Goal: Task Accomplishment & Management: Manage account settings

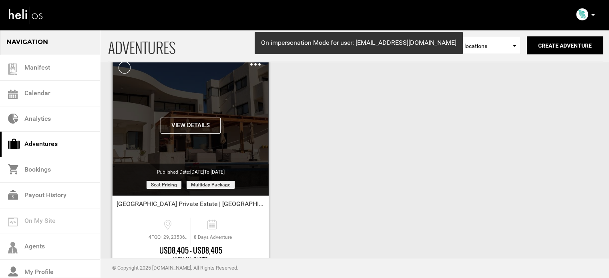
scroll to position [99, 0]
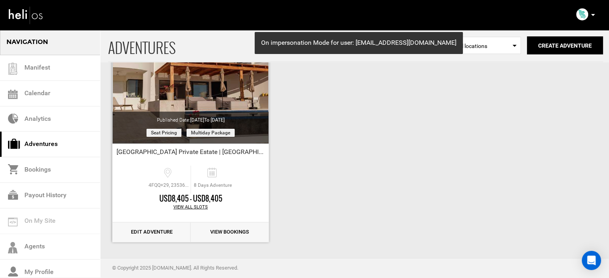
click at [165, 233] on link "Edit Adventure" at bounding box center [151, 233] width 78 height 20
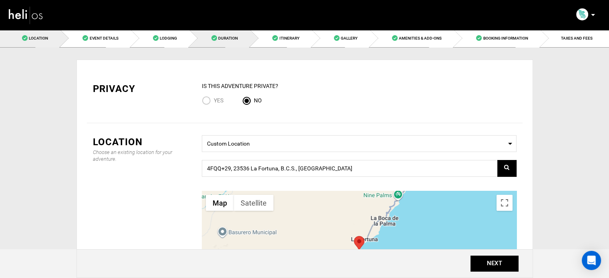
click at [237, 44] on link "Duration" at bounding box center [219, 38] width 61 height 18
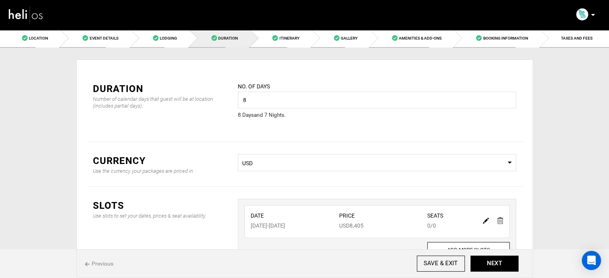
scroll to position [40, 0]
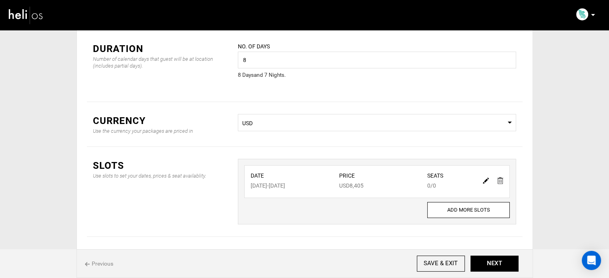
click at [482, 181] on div at bounding box center [493, 181] width 28 height 12
click at [485, 181] on img at bounding box center [486, 181] width 6 height 6
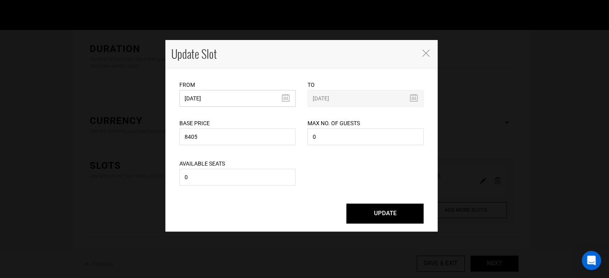
click at [229, 98] on input "[DATE]" at bounding box center [237, 98] width 116 height 17
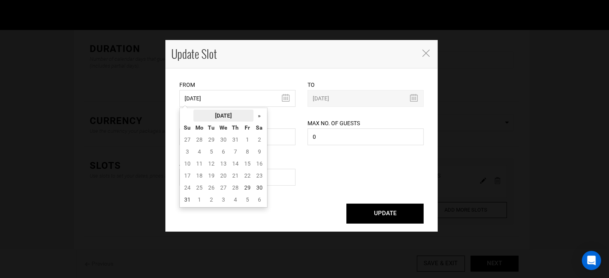
click at [225, 115] on th "[DATE]" at bounding box center [223, 116] width 60 height 12
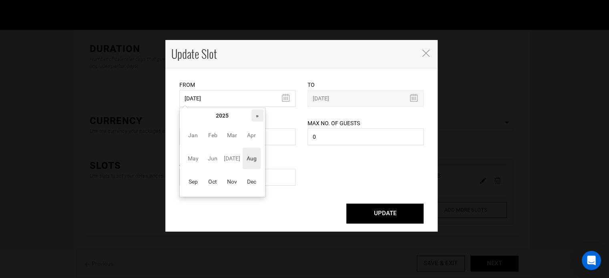
click at [257, 115] on th "»" at bounding box center [257, 116] width 12 height 12
click at [201, 177] on span "Sep" at bounding box center [193, 182] width 18 height 22
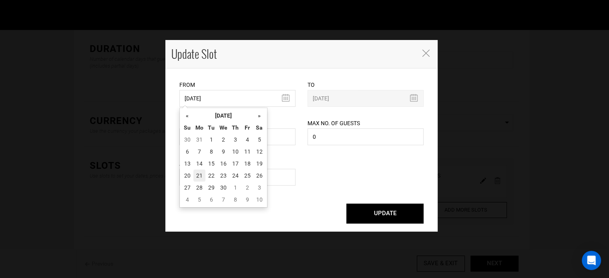
click at [201, 177] on td "21" at bounding box center [199, 176] width 12 height 12
type input "[DATE]"
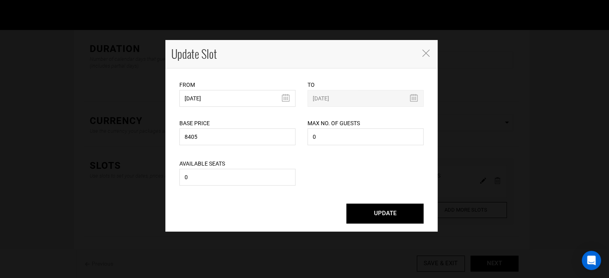
click at [410, 206] on button "UPDATE" at bounding box center [384, 214] width 77 height 20
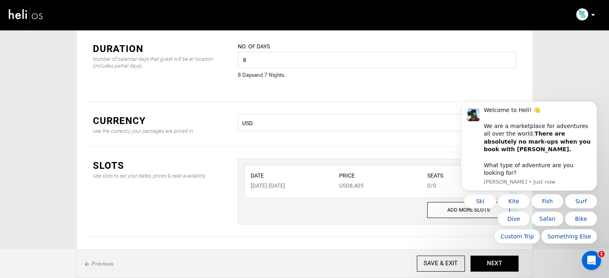
scroll to position [0, 0]
click at [594, 109] on button "Dismiss notification" at bounding box center [594, 103] width 10 height 10
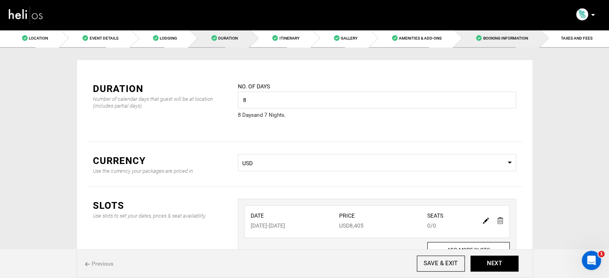
click at [528, 41] on link "Booking Information" at bounding box center [497, 38] width 86 height 18
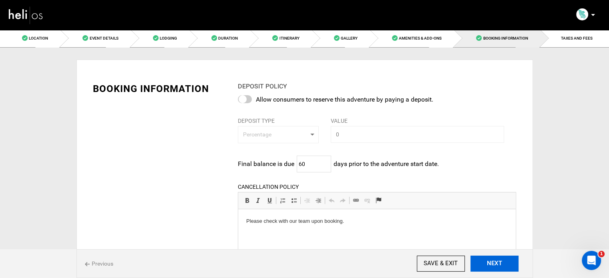
click at [498, 267] on button "NEXT" at bounding box center [494, 264] width 48 height 16
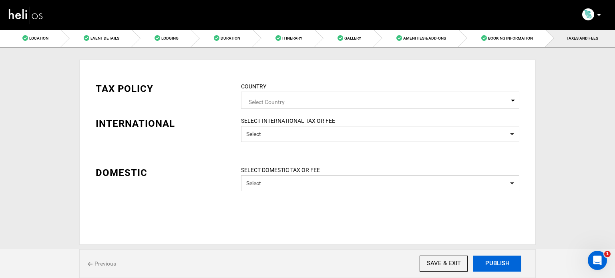
click at [498, 267] on button "PUBLISH" at bounding box center [497, 264] width 48 height 16
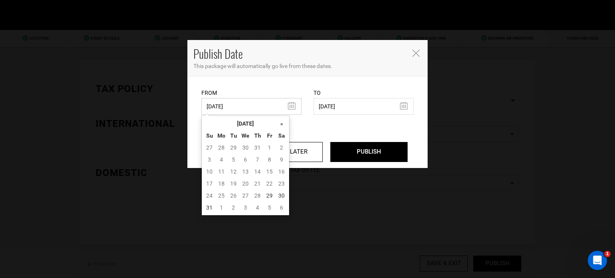
click at [254, 108] on input "[DATE]" at bounding box center [251, 106] width 100 height 17
click at [274, 195] on td "29" at bounding box center [269, 196] width 12 height 12
type input "[DATE]"
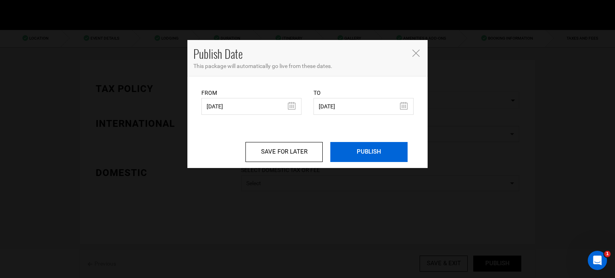
click at [339, 155] on input "PUBLISH" at bounding box center [368, 152] width 77 height 20
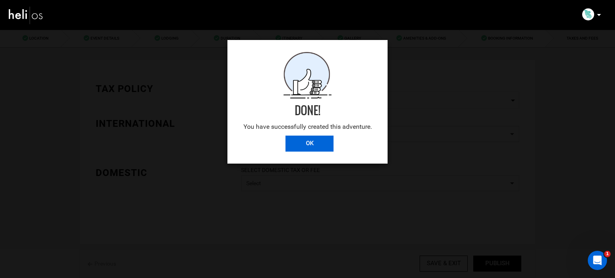
click at [307, 140] on input "OK" at bounding box center [309, 144] width 48 height 16
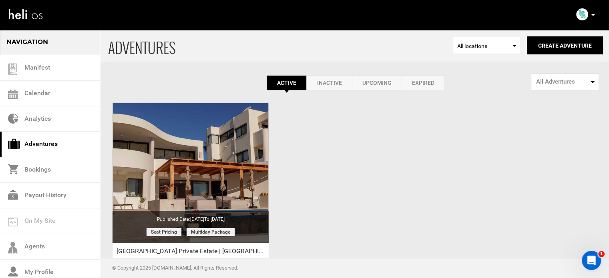
click at [592, 14] on p at bounding box center [592, 14] width 5 height 9
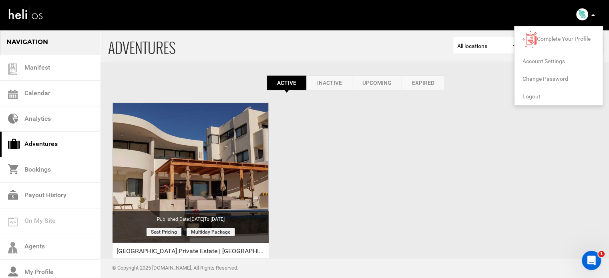
click at [531, 96] on span "Logout" at bounding box center [531, 96] width 18 height 6
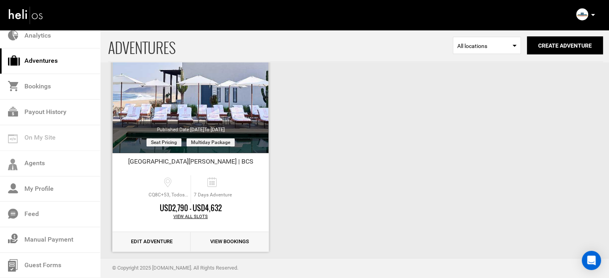
scroll to position [99, 0]
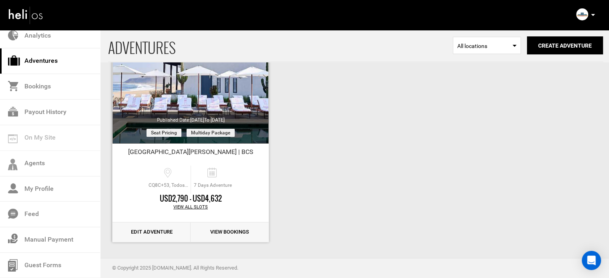
click at [166, 232] on link "Edit Adventure" at bounding box center [151, 233] width 78 height 20
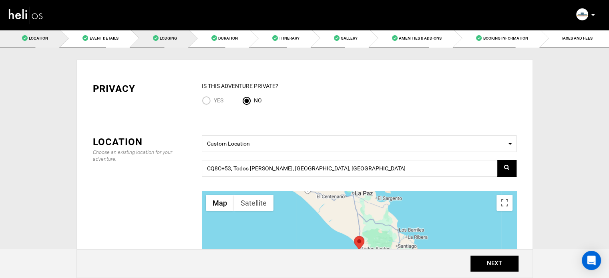
click at [169, 42] on link "Lodging" at bounding box center [160, 38] width 58 height 18
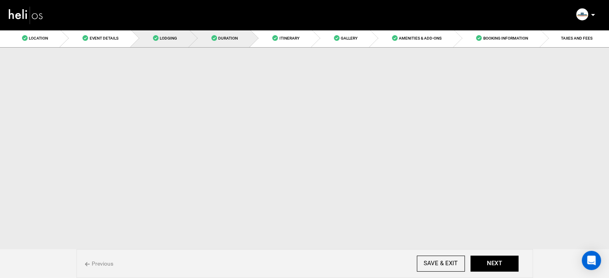
click at [217, 40] on link "Duration" at bounding box center [219, 38] width 61 height 18
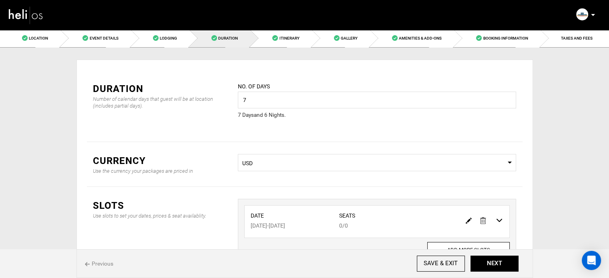
scroll to position [66, 0]
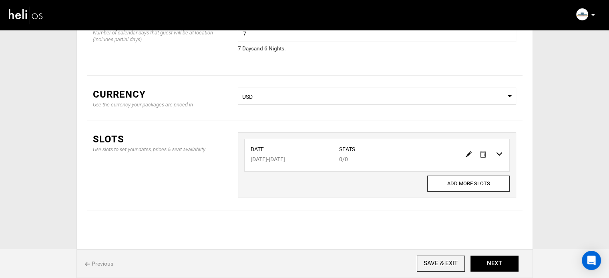
click at [466, 154] on img at bounding box center [469, 154] width 6 height 6
type input "07/13/2026"
type input "07/19/2026"
type input "0"
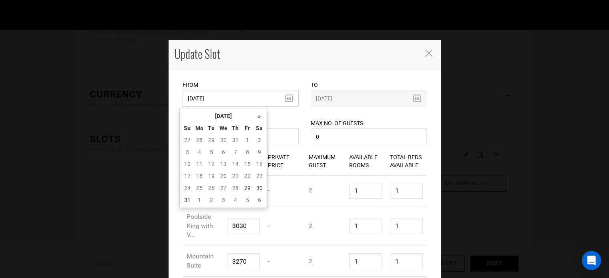
click at [243, 104] on input "07/13/2026" at bounding box center [241, 98] width 116 height 17
click at [228, 116] on th "[DATE]" at bounding box center [223, 116] width 60 height 12
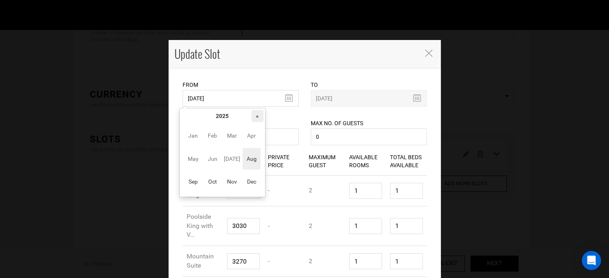
click at [257, 116] on th "»" at bounding box center [257, 116] width 12 height 12
click at [199, 180] on span "Sep" at bounding box center [193, 182] width 18 height 22
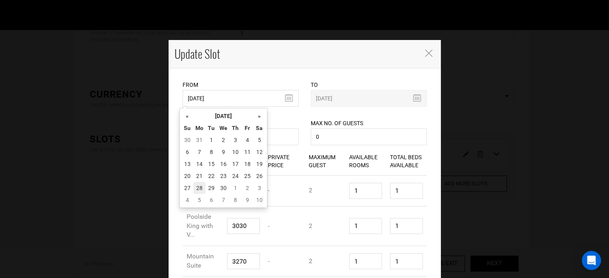
click at [200, 189] on td "28" at bounding box center [199, 188] width 12 height 12
type input "[DATE]"
type input "10/04/2026"
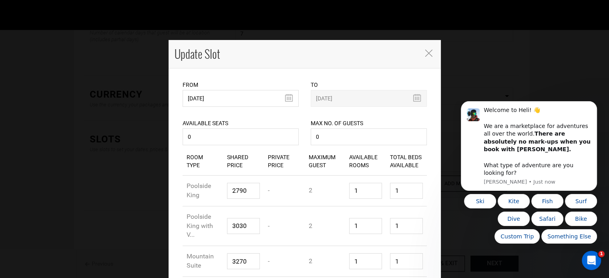
scroll to position [0, 0]
click at [592, 109] on button "Dismiss notification" at bounding box center [594, 103] width 10 height 10
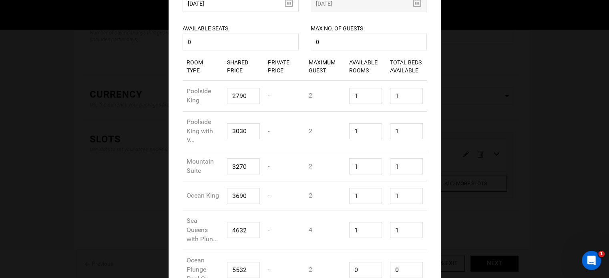
scroll to position [151, 0]
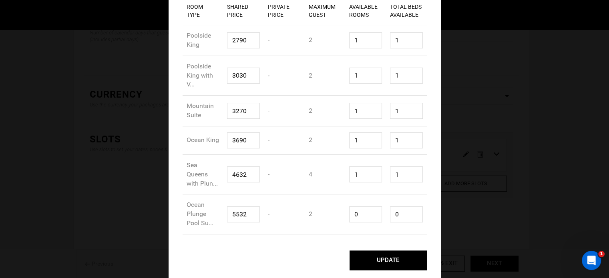
click at [403, 257] on button "UPDATE" at bounding box center [387, 261] width 77 height 20
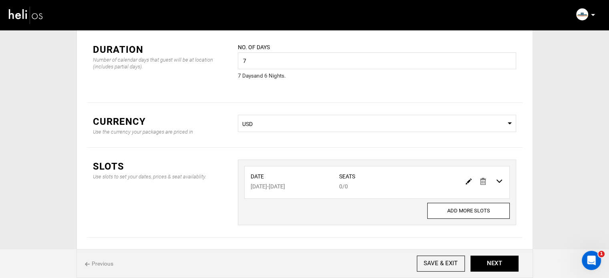
scroll to position [0, 0]
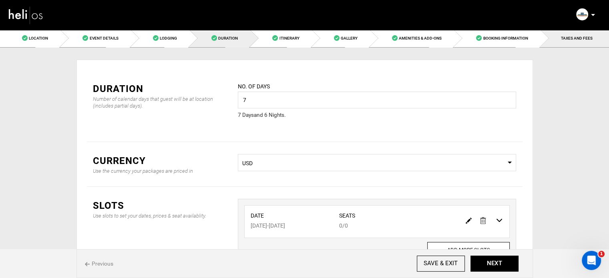
click at [563, 38] on span "TAXES AND FEES" at bounding box center [577, 38] width 32 height 4
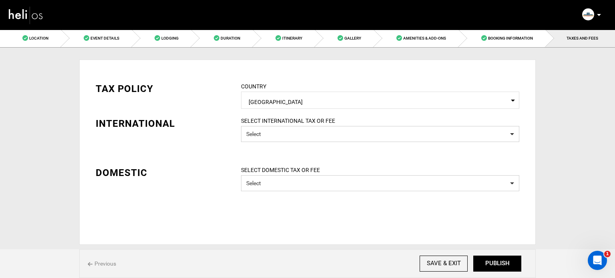
click at [484, 272] on div "Previous SAVE & EXIT NEXT PUBLISH" at bounding box center [307, 263] width 456 height 29
click at [488, 268] on button "PUBLISH" at bounding box center [497, 264] width 48 height 16
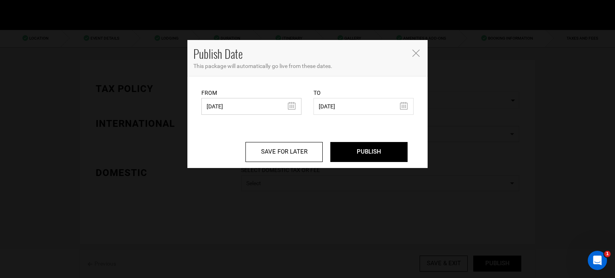
click at [279, 104] on input "05/16/2025" at bounding box center [251, 106] width 100 height 17
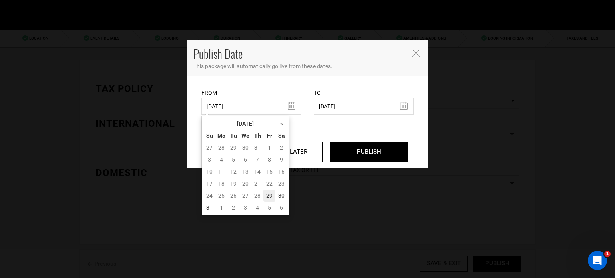
click at [268, 192] on td "29" at bounding box center [269, 196] width 12 height 12
type input "[DATE]"
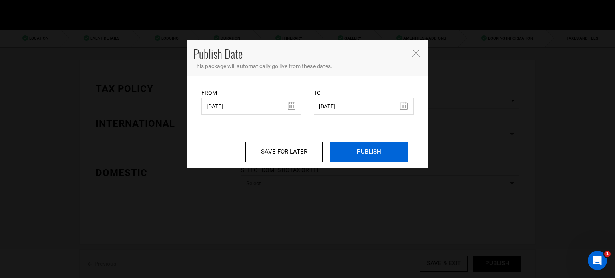
click at [366, 150] on input "PUBLISH" at bounding box center [368, 152] width 77 height 20
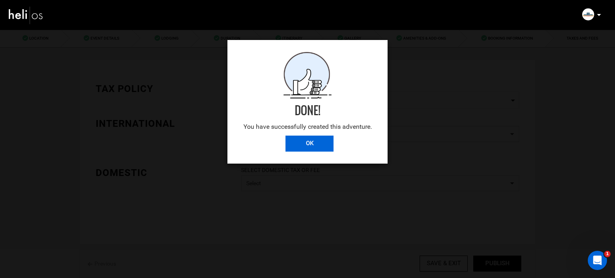
click at [312, 144] on input "OK" at bounding box center [309, 144] width 48 height 16
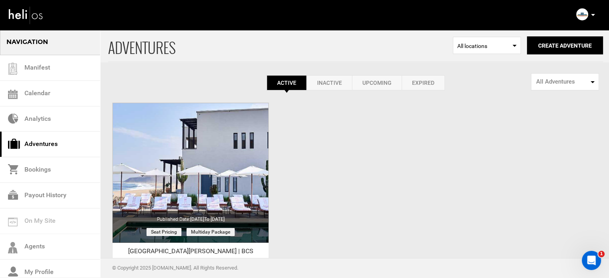
click at [594, 16] on p at bounding box center [592, 14] width 5 height 9
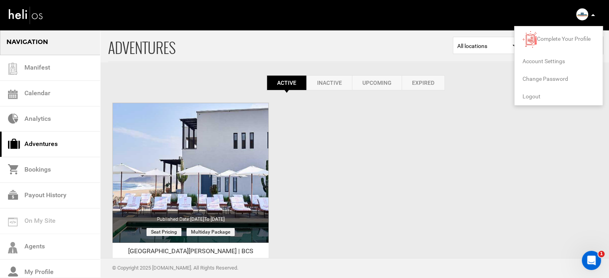
click at [532, 94] on span "Logout" at bounding box center [531, 96] width 18 height 6
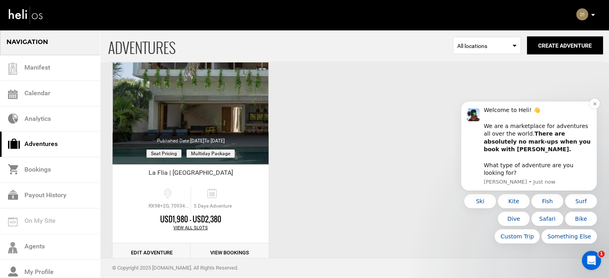
scroll to position [80, 0]
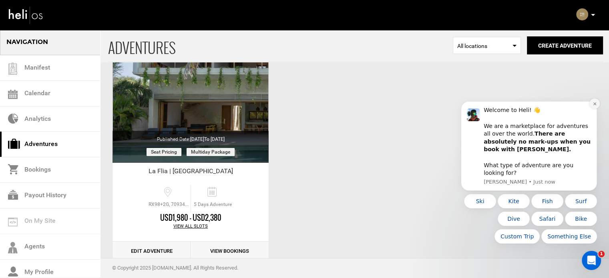
click at [594, 106] on icon "Dismiss notification" at bounding box center [594, 104] width 4 height 4
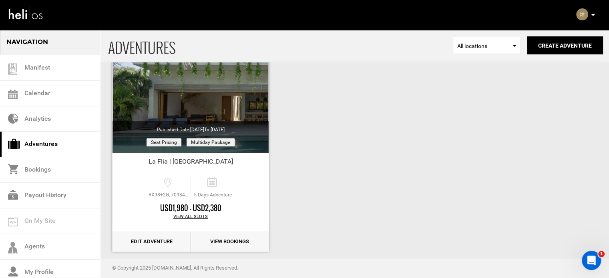
scroll to position [99, 0]
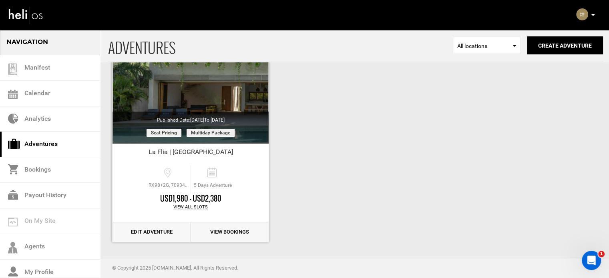
click at [153, 234] on link "Edit Adventure" at bounding box center [151, 233] width 78 height 20
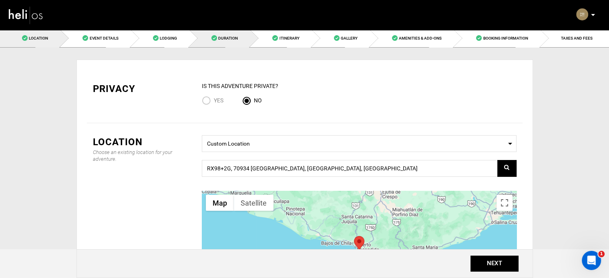
click at [211, 35] on link "Duration" at bounding box center [219, 38] width 61 height 18
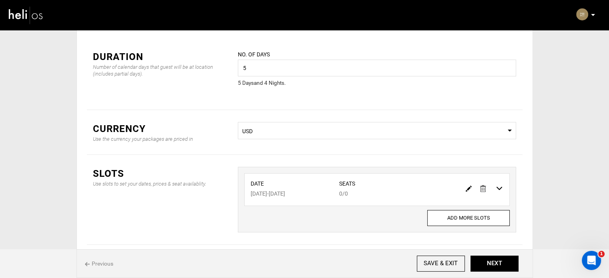
scroll to position [66, 0]
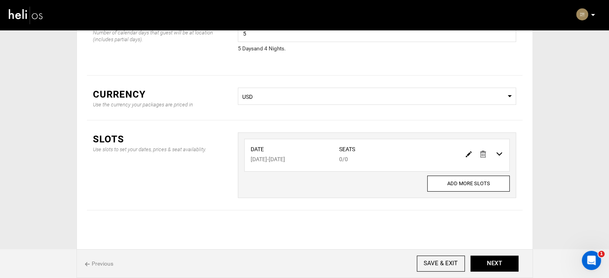
click at [466, 153] on img at bounding box center [469, 154] width 6 height 6
type input "08/10/2026"
type input "08/14/2026"
type input "0"
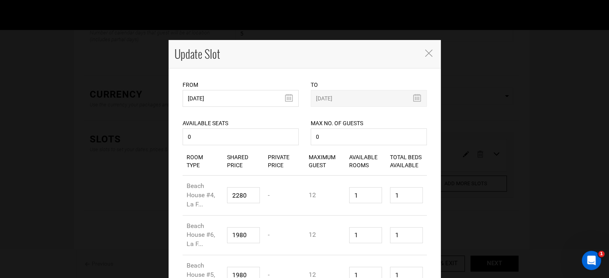
click at [225, 88] on div "From 08/10/2026 Please select start date. Start date already exists, please sel…" at bounding box center [241, 93] width 116 height 26
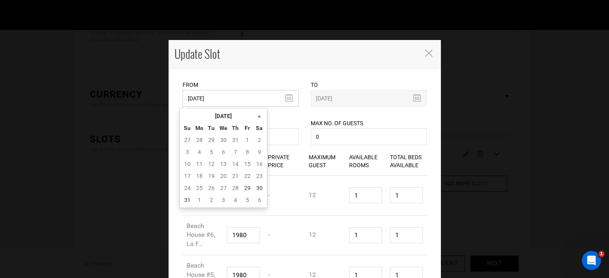
click at [221, 96] on input "08/10/2026" at bounding box center [241, 98] width 116 height 17
click at [226, 112] on th "[DATE]" at bounding box center [223, 116] width 60 height 12
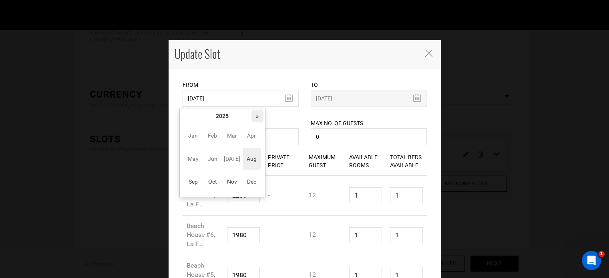
click at [255, 113] on th "»" at bounding box center [257, 116] width 12 height 12
click at [189, 182] on span "Sep" at bounding box center [193, 182] width 18 height 22
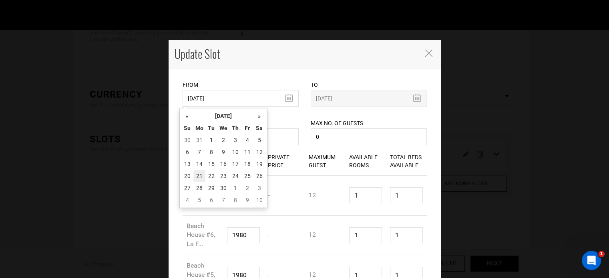
click at [199, 177] on td "21" at bounding box center [199, 176] width 12 height 12
type input "[DATE]"
type input "09/25/2026"
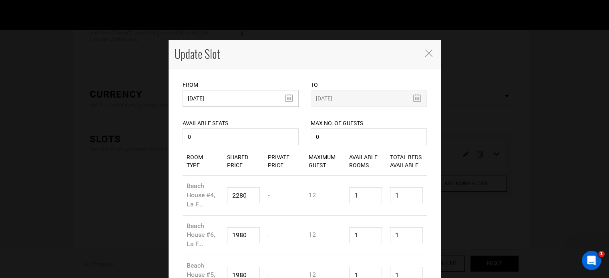
click at [218, 99] on input "[DATE]" at bounding box center [241, 98] width 116 height 17
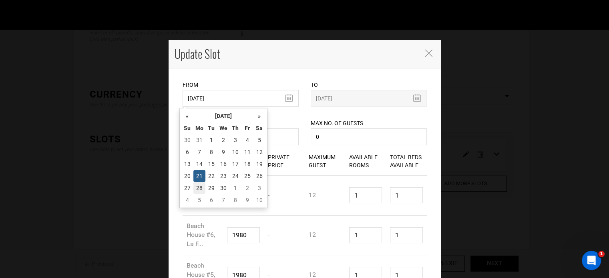
click at [199, 185] on td "28" at bounding box center [199, 188] width 12 height 12
type input "[DATE]"
type input "10/02/2026"
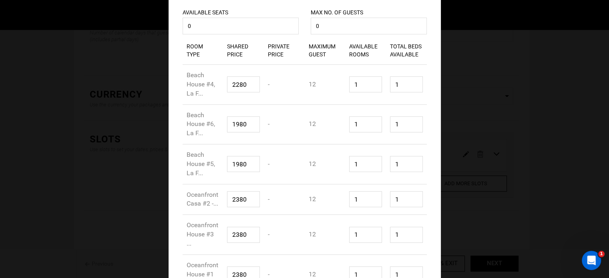
scroll to position [171, 0]
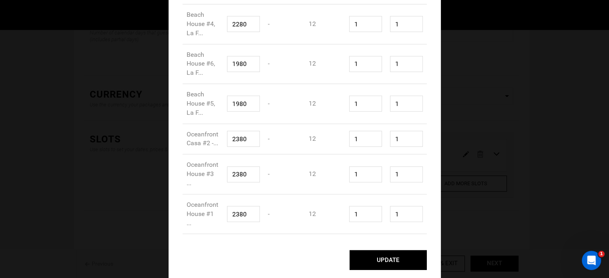
click at [411, 263] on button "UPDATE" at bounding box center [387, 260] width 77 height 20
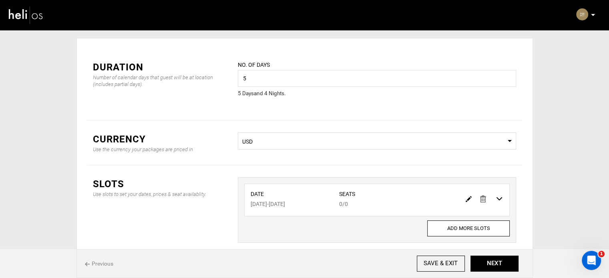
scroll to position [0, 0]
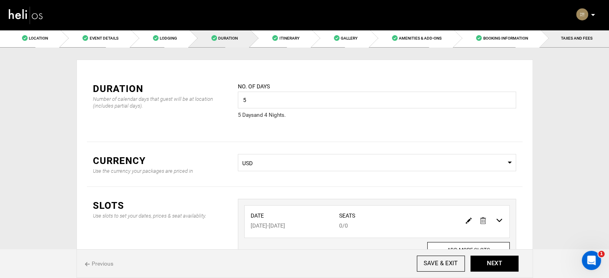
click at [561, 42] on link "TAXES AND FEES" at bounding box center [574, 38] width 68 height 18
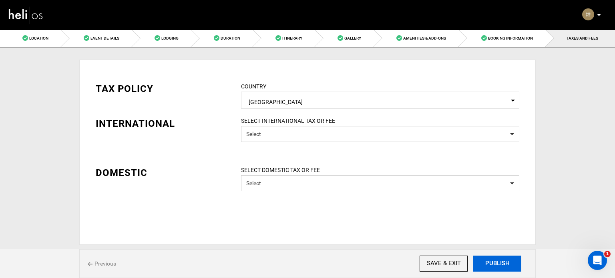
click at [493, 263] on button "PUBLISH" at bounding box center [497, 264] width 48 height 16
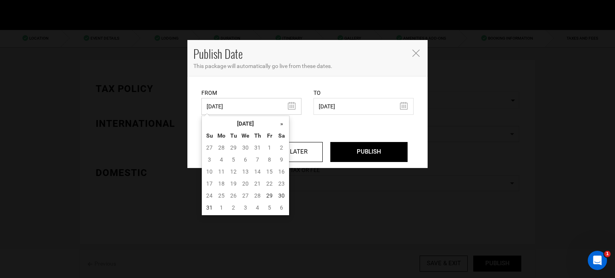
click at [223, 101] on input "05/12/2025" at bounding box center [251, 106] width 100 height 17
click at [272, 192] on td "29" at bounding box center [269, 196] width 12 height 12
type input "[DATE]"
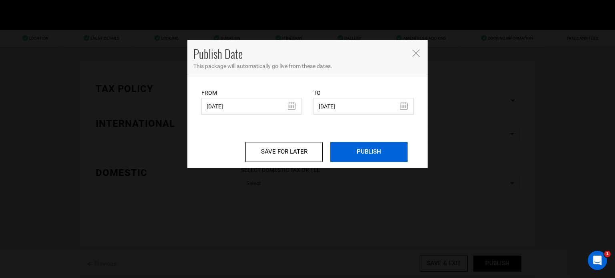
click at [370, 144] on input "PUBLISH" at bounding box center [368, 152] width 77 height 20
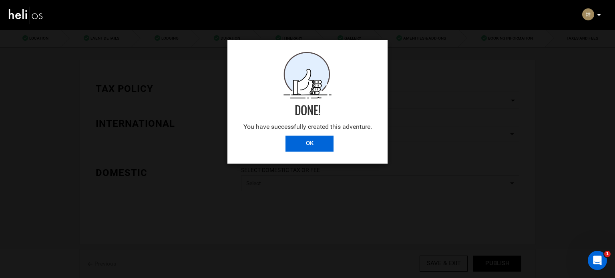
click at [305, 145] on input "OK" at bounding box center [309, 144] width 48 height 16
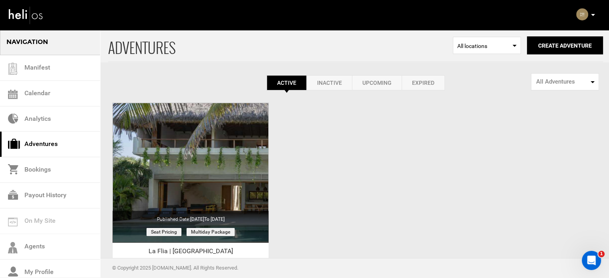
click at [592, 14] on p at bounding box center [592, 14] width 5 height 9
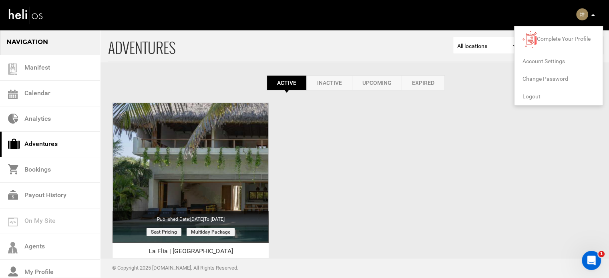
click at [527, 94] on span "Logout" at bounding box center [531, 96] width 18 height 6
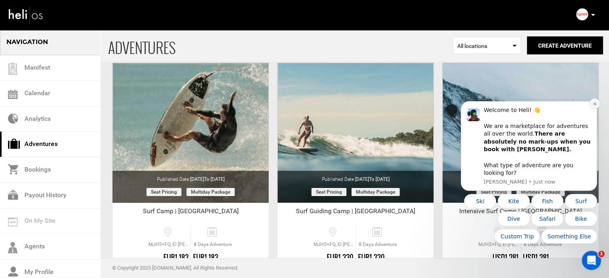
click at [593, 106] on icon "Dismiss notification" at bounding box center [594, 104] width 4 height 4
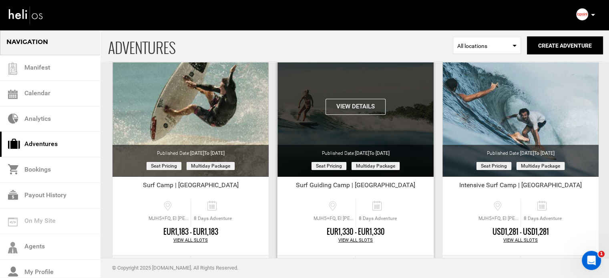
scroll to position [99, 0]
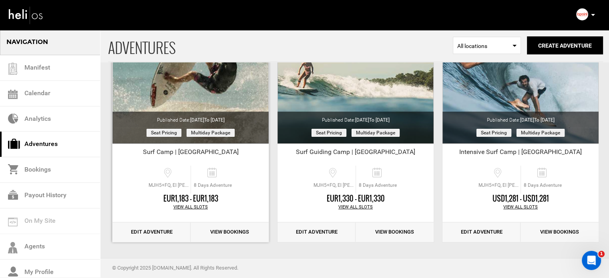
click at [142, 235] on link "Edit Adventure" at bounding box center [151, 233] width 78 height 20
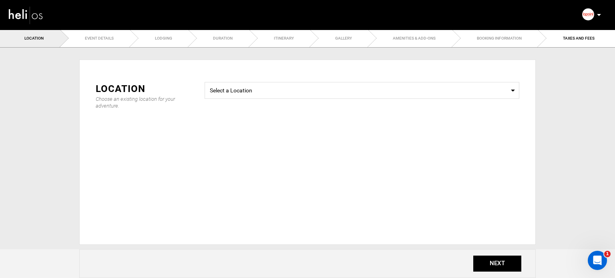
type input "8"
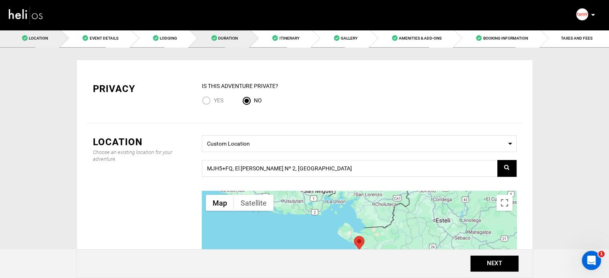
click at [244, 44] on link "Duration" at bounding box center [219, 38] width 61 height 18
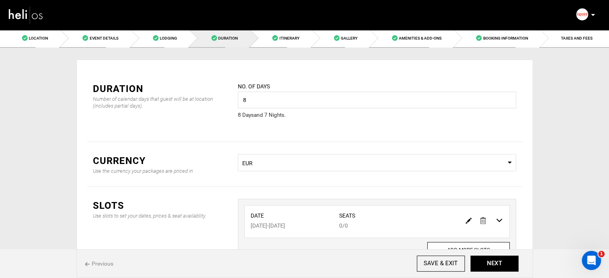
scroll to position [40, 0]
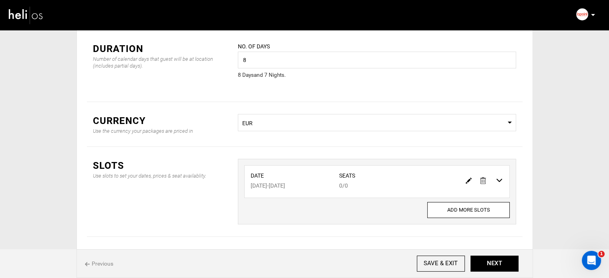
click at [469, 182] on img at bounding box center [469, 181] width 6 height 6
type input "06/22/2026"
type input "06/29/2026"
type input "0"
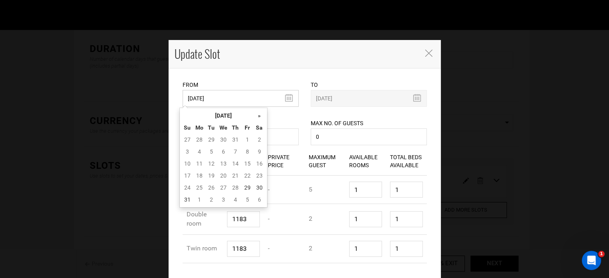
click at [261, 97] on input "06/22/2026" at bounding box center [241, 98] width 116 height 17
click at [259, 118] on th "»" at bounding box center [259, 116] width 12 height 12
click at [185, 112] on th "«" at bounding box center [187, 116] width 12 height 12
click at [199, 183] on td "29" at bounding box center [199, 188] width 12 height 12
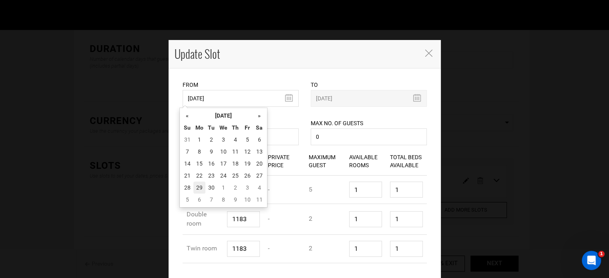
type input "09/29/2025"
type input "10/06/2025"
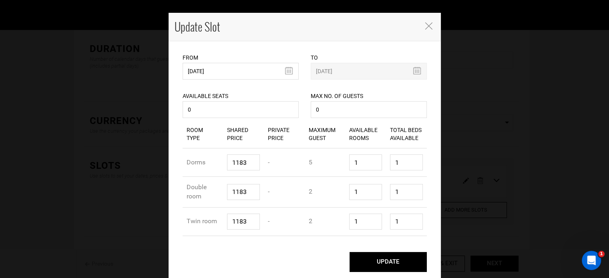
scroll to position [29, 0]
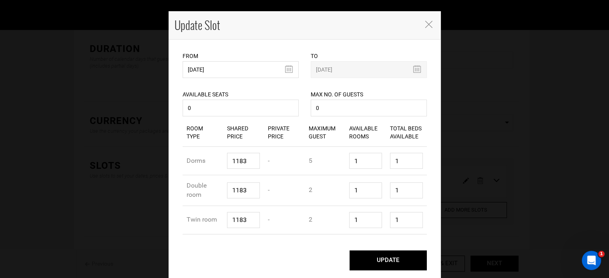
click at [416, 265] on button "UPDATE" at bounding box center [387, 261] width 77 height 20
type input "09/29/2025"
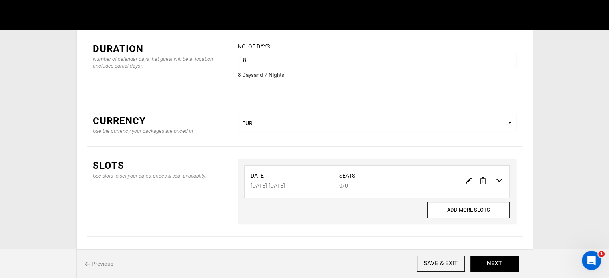
scroll to position [0, 0]
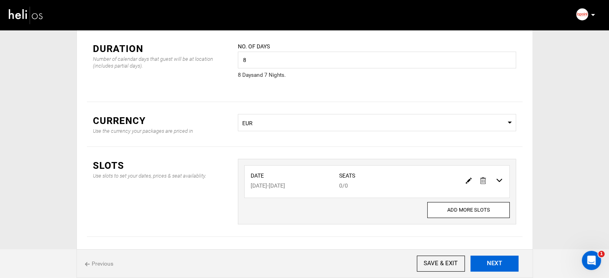
click at [490, 270] on button "NEXT" at bounding box center [494, 264] width 48 height 16
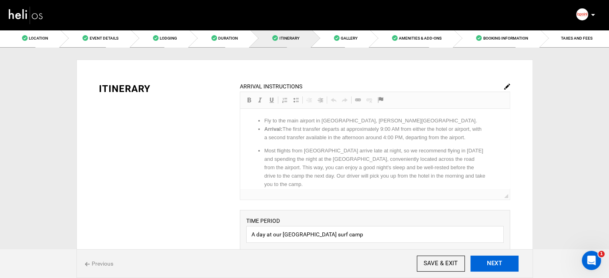
click at [490, 270] on button "NEXT" at bounding box center [494, 264] width 48 height 16
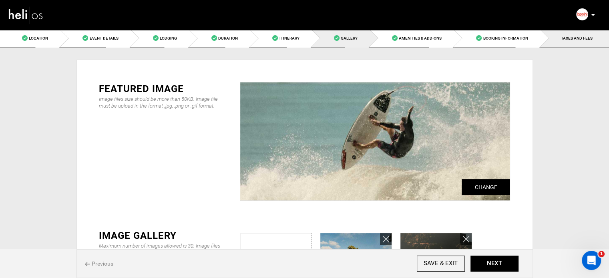
click at [566, 43] on link "TAXES AND FEES" at bounding box center [574, 38] width 68 height 18
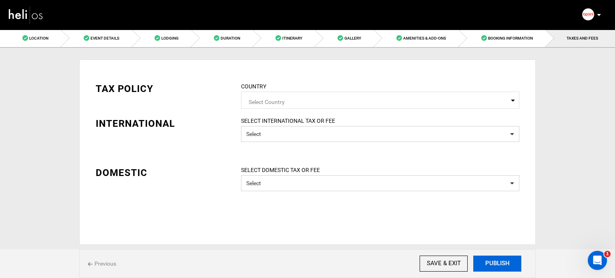
click at [498, 263] on button "PUBLISH" at bounding box center [497, 264] width 48 height 16
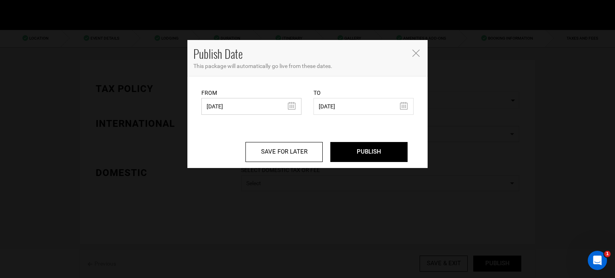
click at [248, 99] on input "05/22/2025" at bounding box center [251, 106] width 100 height 17
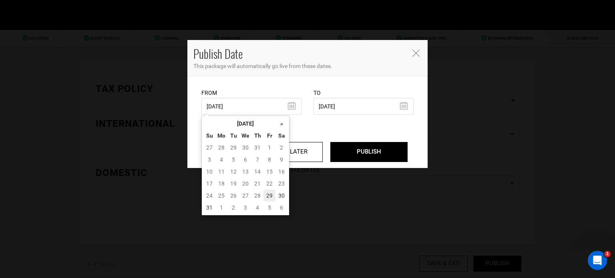
click at [265, 202] on td "5" at bounding box center [269, 208] width 12 height 12
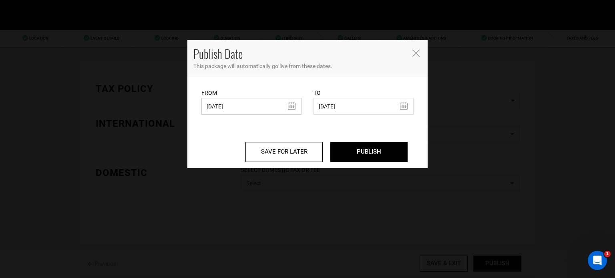
click at [231, 104] on input "09/05/2025" at bounding box center [251, 106] width 100 height 17
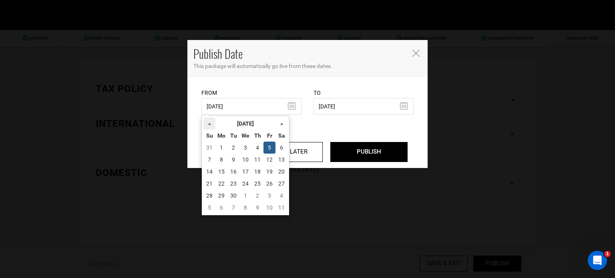
click at [213, 121] on th "«" at bounding box center [209, 124] width 12 height 12
click at [268, 193] on td "29" at bounding box center [269, 196] width 12 height 12
type input "[DATE]"
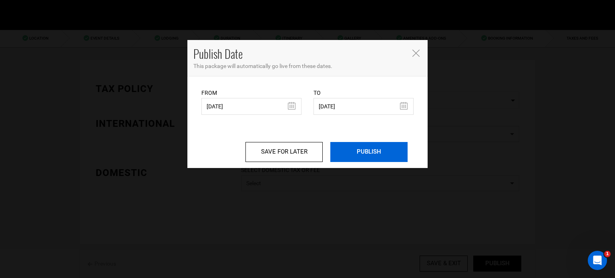
click at [369, 150] on input "PUBLISH" at bounding box center [368, 152] width 77 height 20
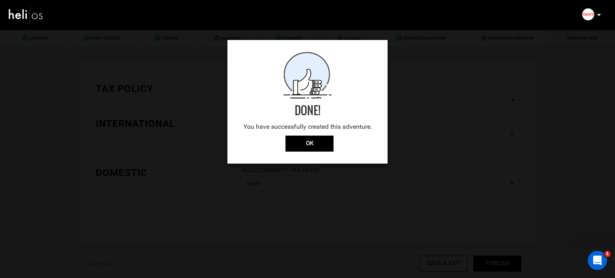
click at [320, 153] on div "Done! You have successfully created this adventure. OK" at bounding box center [307, 102] width 160 height 124
click at [311, 143] on input "OK" at bounding box center [309, 144] width 48 height 16
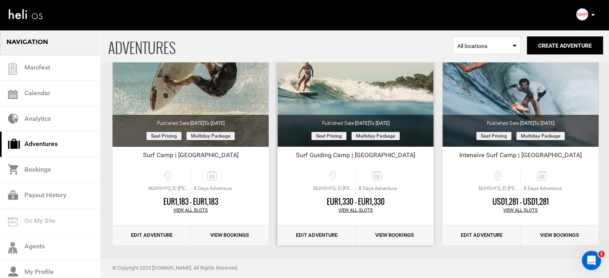
scroll to position [99, 0]
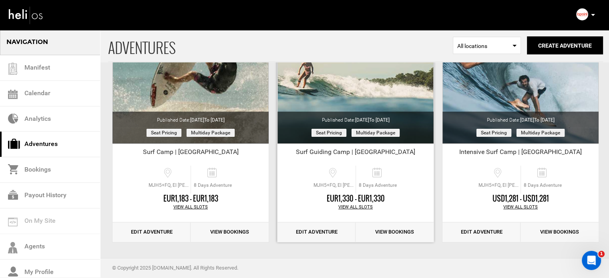
click at [325, 227] on link "Edit Adventure" at bounding box center [316, 233] width 78 height 20
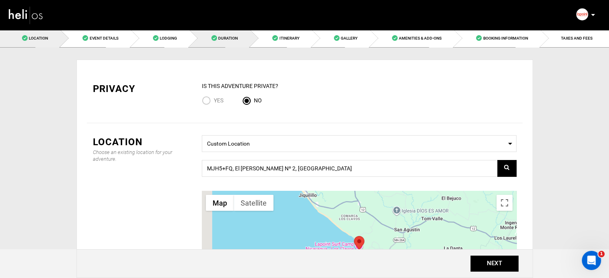
click at [227, 36] on span "Duration" at bounding box center [228, 38] width 20 height 4
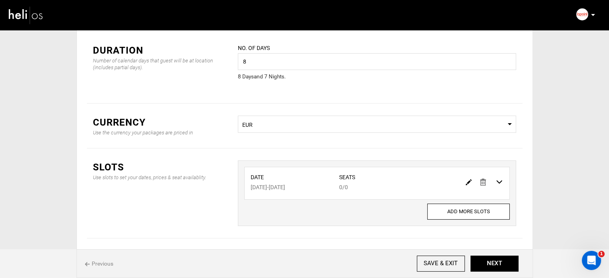
scroll to position [66, 0]
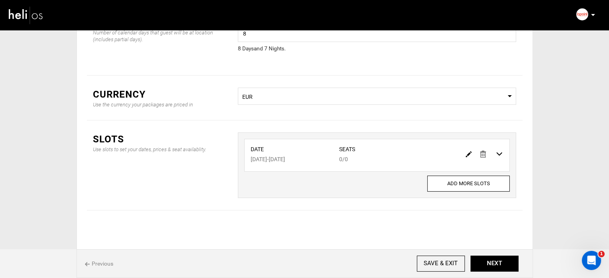
click at [468, 156] on img at bounding box center [469, 154] width 6 height 6
type input "06/22/2026"
type input "06/29/2026"
type input "0"
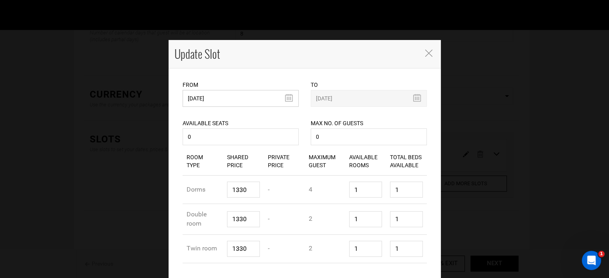
click at [266, 92] on input "06/22/2026" at bounding box center [241, 98] width 116 height 17
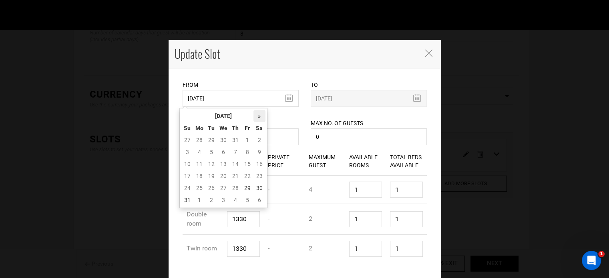
click at [257, 116] on th "»" at bounding box center [259, 116] width 12 height 12
click at [229, 118] on th "September 2025" at bounding box center [223, 116] width 60 height 12
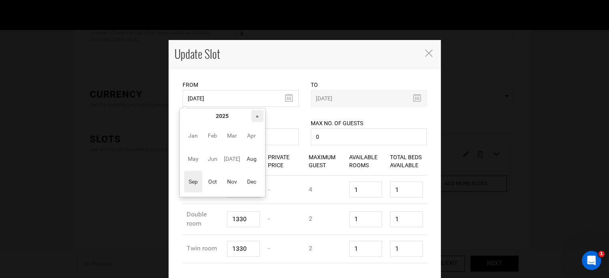
click at [255, 117] on th "»" at bounding box center [257, 116] width 12 height 12
click at [211, 181] on span "Oct" at bounding box center [212, 182] width 18 height 22
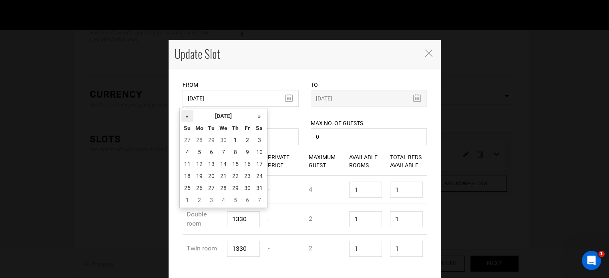
click at [183, 113] on th "«" at bounding box center [187, 116] width 12 height 12
click at [201, 181] on td "21" at bounding box center [199, 176] width 12 height 12
type input "09/21/2026"
type input "09/28/2026"
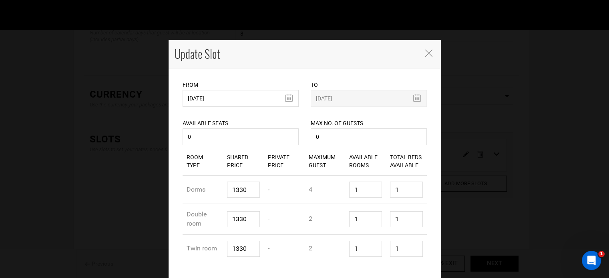
scroll to position [29, 0]
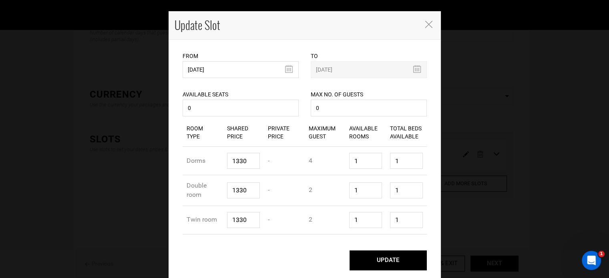
click at [402, 261] on button "UPDATE" at bounding box center [387, 261] width 77 height 20
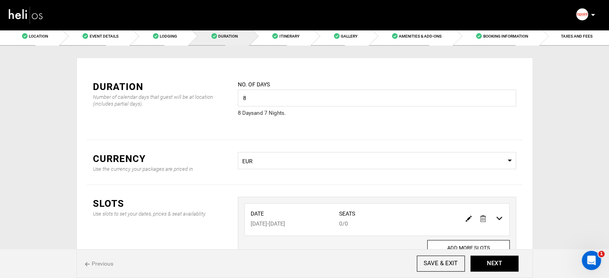
scroll to position [0, 0]
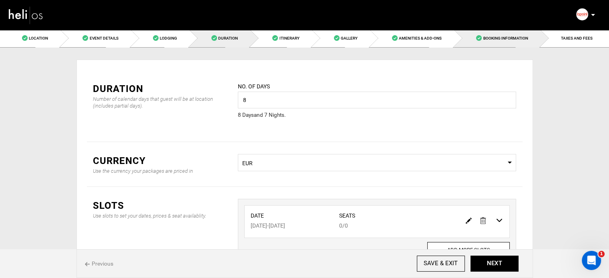
click at [515, 44] on link "Booking Information" at bounding box center [497, 38] width 86 height 18
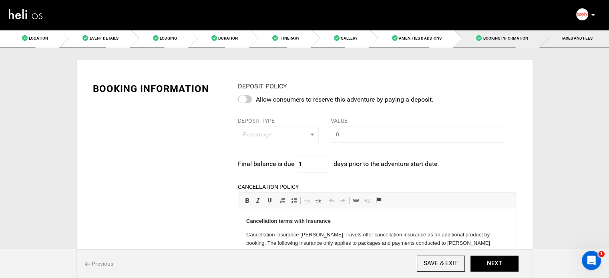
click at [573, 40] on span "TAXES AND FEES" at bounding box center [577, 38] width 32 height 4
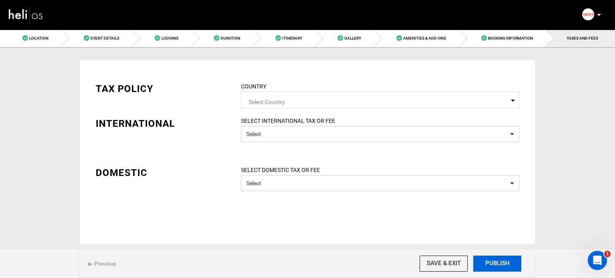
click at [494, 262] on button "PUBLISH" at bounding box center [497, 264] width 48 height 16
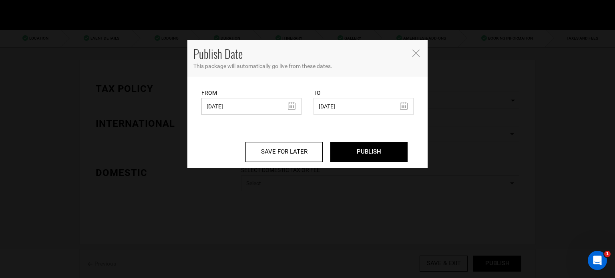
click at [258, 112] on input "05/22/2025" at bounding box center [251, 106] width 100 height 17
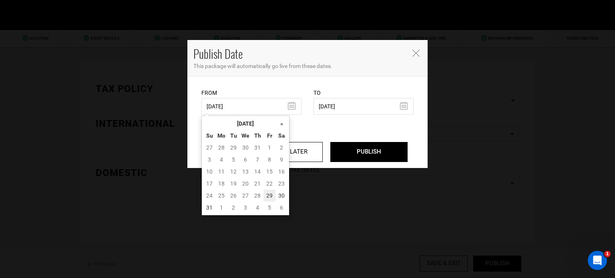
click at [273, 194] on td "29" at bounding box center [269, 196] width 12 height 12
type input "08/29/2025"
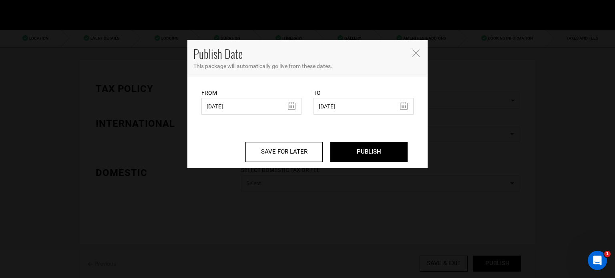
click at [386, 141] on div "SAVE FOR LATER PUBLISH" at bounding box center [307, 146] width 212 height 32
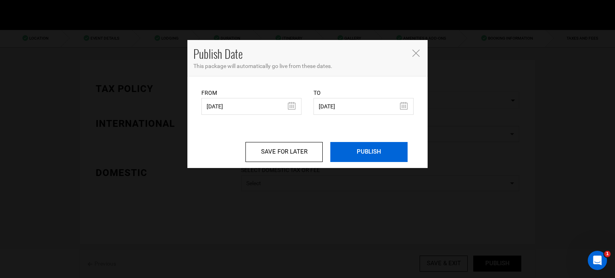
click at [382, 148] on input "PUBLISH" at bounding box center [368, 152] width 77 height 20
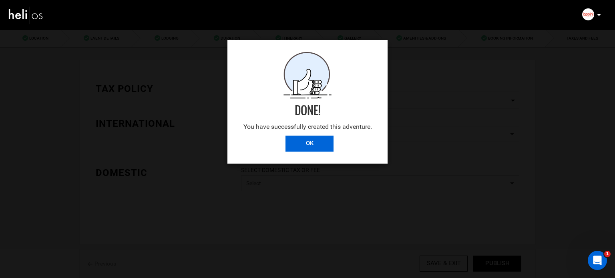
click at [316, 148] on input "OK" at bounding box center [309, 144] width 48 height 16
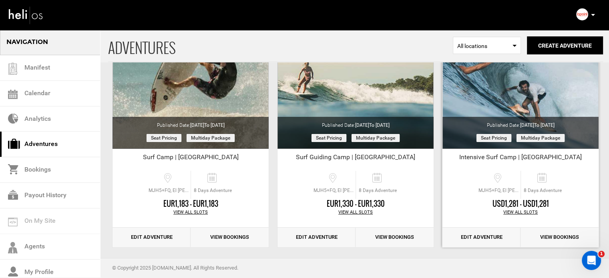
scroll to position [99, 0]
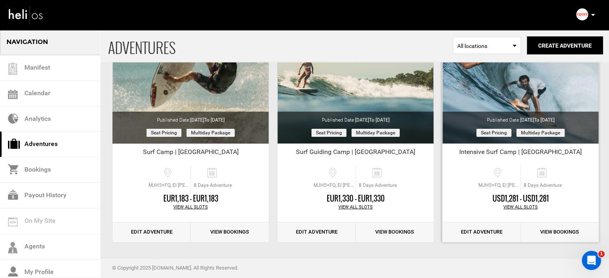
click at [488, 231] on link "Edit Adventure" at bounding box center [481, 233] width 78 height 20
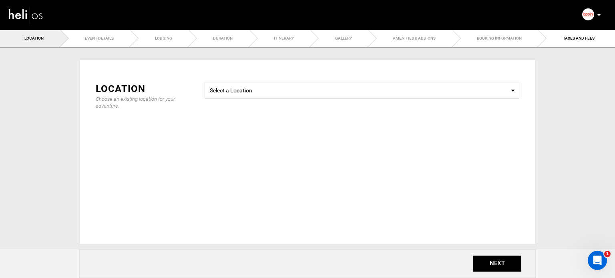
type input "8"
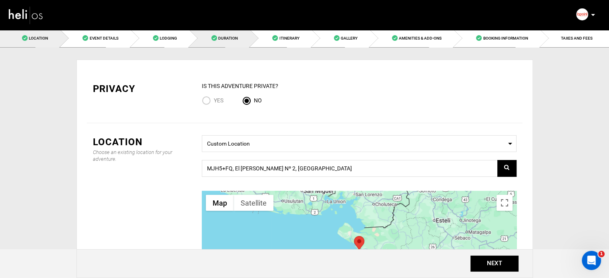
click at [230, 38] on span "Duration" at bounding box center [228, 38] width 20 height 4
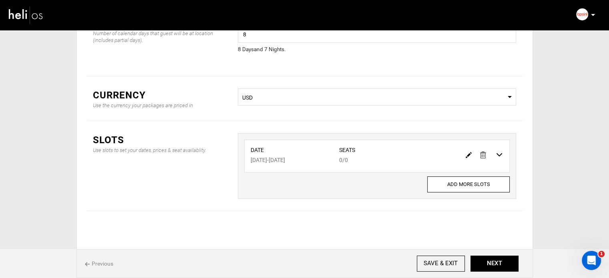
scroll to position [66, 0]
click at [468, 153] on img at bounding box center [469, 154] width 6 height 6
type input "08/17/2026"
type input "08/24/2026"
type input "0"
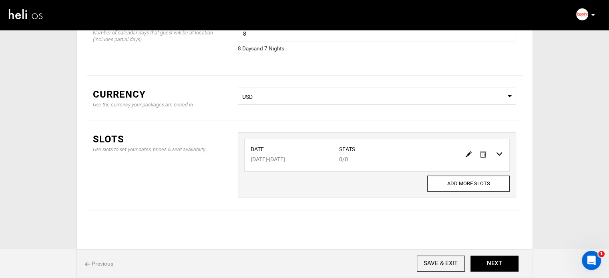
type input "0"
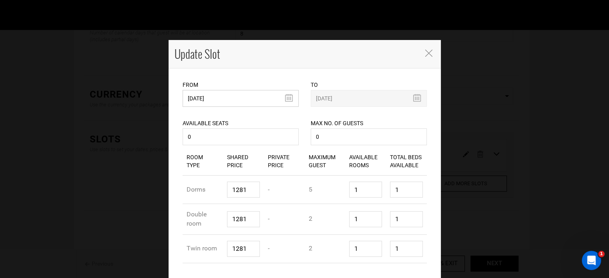
click at [257, 99] on input "08/17/2026" at bounding box center [241, 98] width 116 height 17
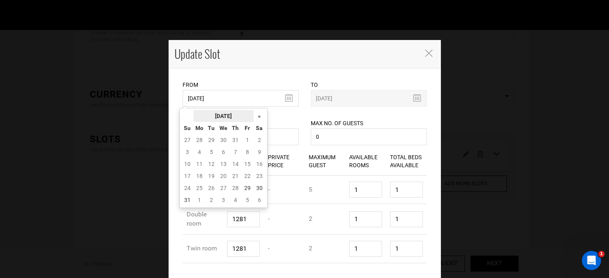
click at [215, 115] on th "August 2025" at bounding box center [223, 116] width 60 height 12
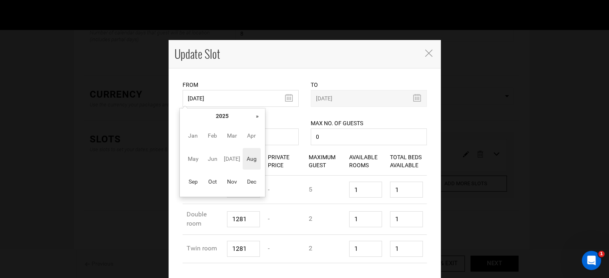
click at [255, 120] on th "»" at bounding box center [257, 116] width 12 height 12
click at [194, 179] on span "Sep" at bounding box center [193, 182] width 18 height 22
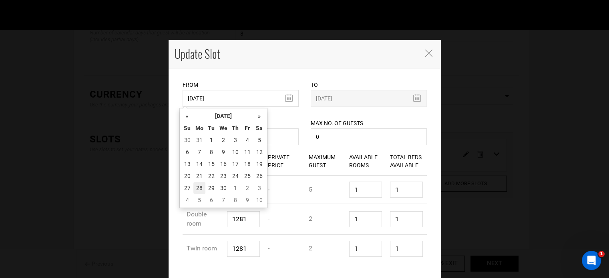
click at [199, 183] on td "28" at bounding box center [199, 188] width 12 height 12
type input "09/28/2026"
type input "10/05/2026"
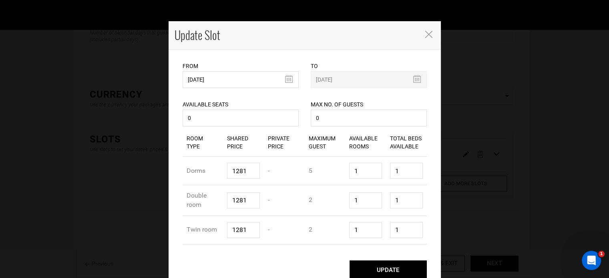
scroll to position [29, 0]
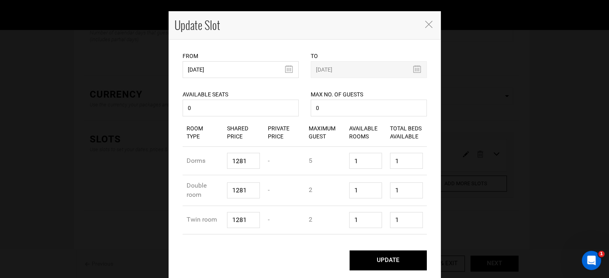
click at [391, 261] on button "UPDATE" at bounding box center [387, 261] width 77 height 20
type input "09/28/2026"
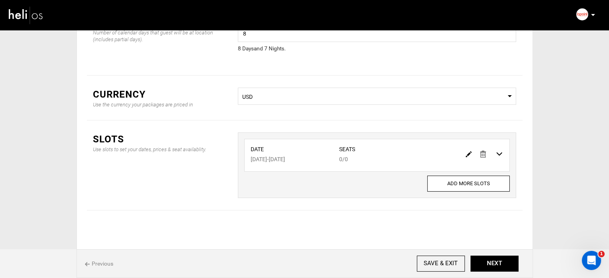
scroll to position [0, 0]
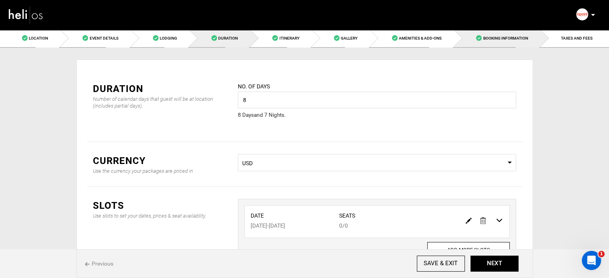
click at [500, 38] on span "Booking Information" at bounding box center [505, 38] width 45 height 4
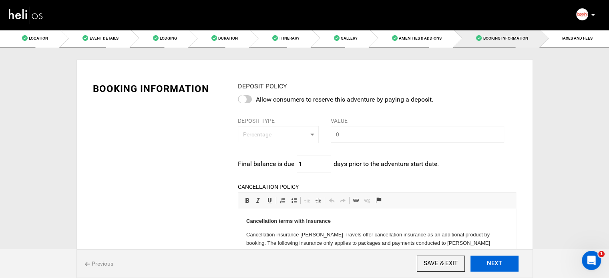
click at [510, 271] on button "NEXT" at bounding box center [494, 264] width 48 height 16
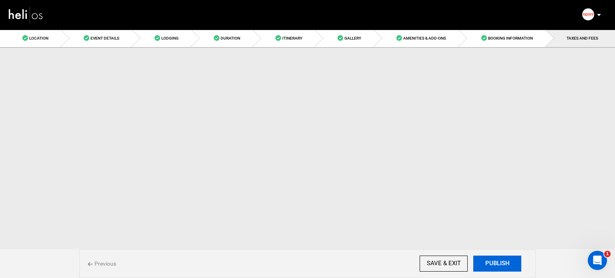
click at [508, 270] on button "PUBLISH" at bounding box center [497, 264] width 48 height 16
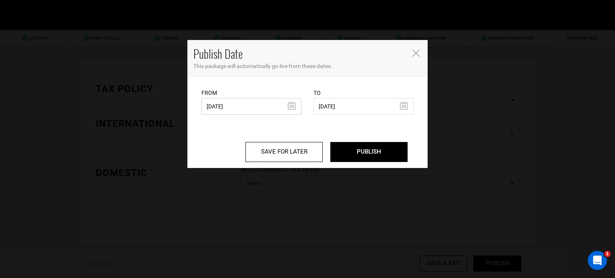
click at [242, 108] on input "05/22/2025" at bounding box center [251, 106] width 100 height 17
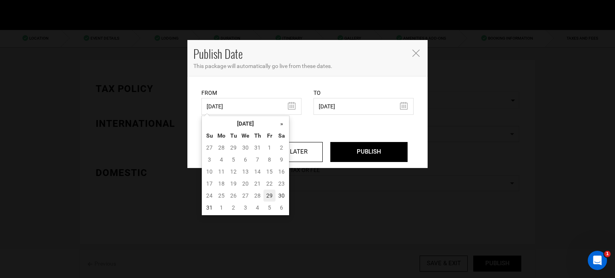
click at [267, 197] on td "29" at bounding box center [269, 196] width 12 height 12
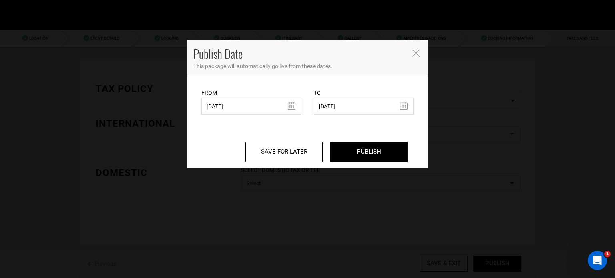
type input "08/29/2025"
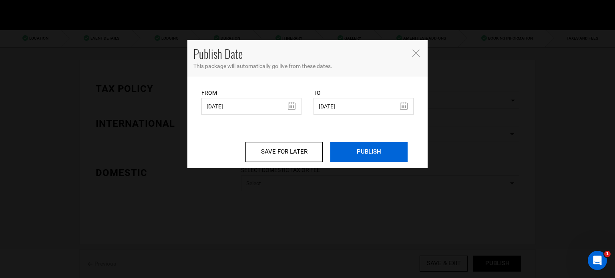
click at [346, 147] on input "PUBLISH" at bounding box center [368, 152] width 77 height 20
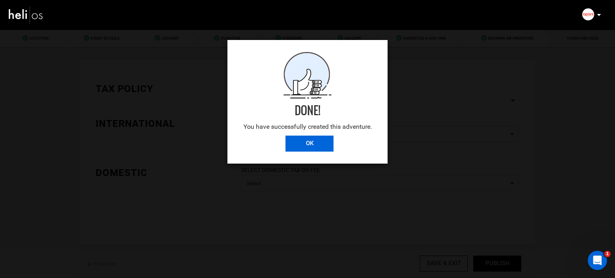
click at [308, 148] on input "OK" at bounding box center [309, 144] width 48 height 16
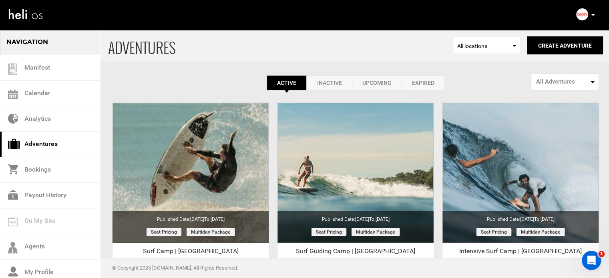
click at [595, 14] on div "Complete Your Profile Account Settings Change Password Logout" at bounding box center [586, 15] width 29 height 16
click at [591, 16] on p at bounding box center [592, 14] width 5 height 9
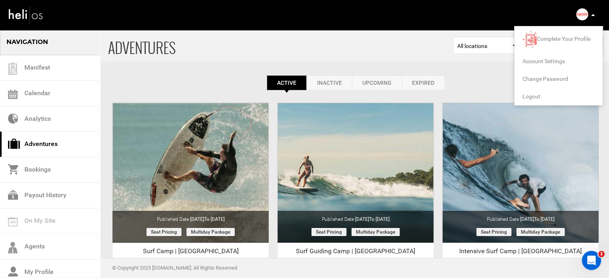
click at [534, 96] on span "Logout" at bounding box center [531, 96] width 18 height 6
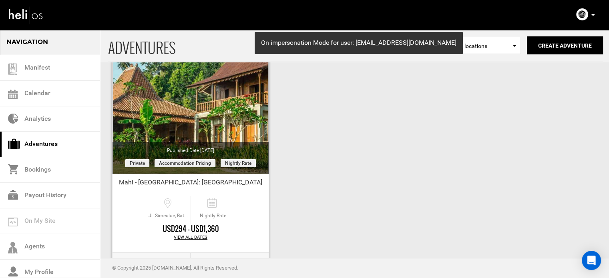
scroll to position [99, 0]
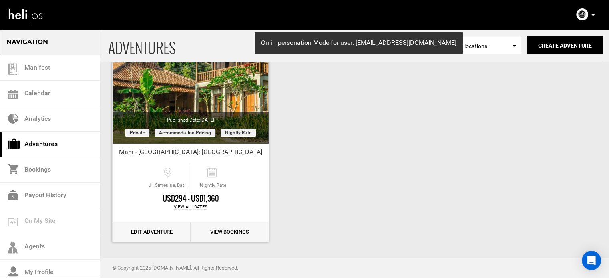
click at [160, 233] on link "Edit Adventure" at bounding box center [151, 233] width 78 height 20
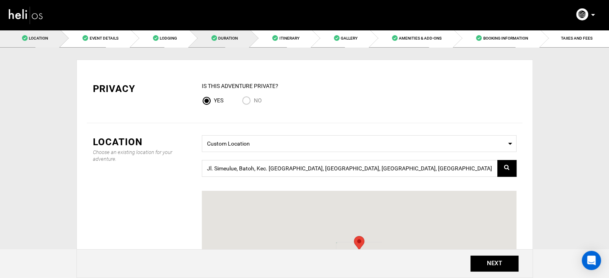
click at [233, 35] on link "Duration" at bounding box center [219, 38] width 61 height 18
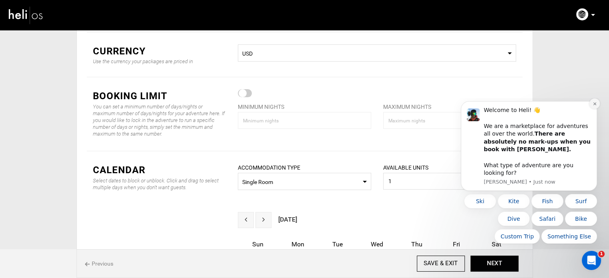
click at [594, 106] on icon "Dismiss notification" at bounding box center [594, 104] width 4 height 4
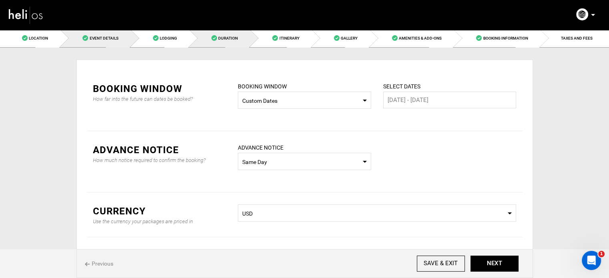
click at [113, 36] on span "Event Details" at bounding box center [103, 38] width 29 height 4
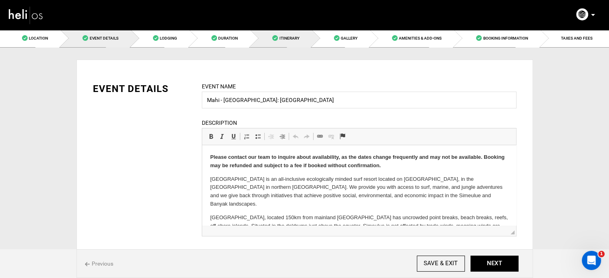
click at [304, 42] on link "Itinerary" at bounding box center [280, 38] width 61 height 18
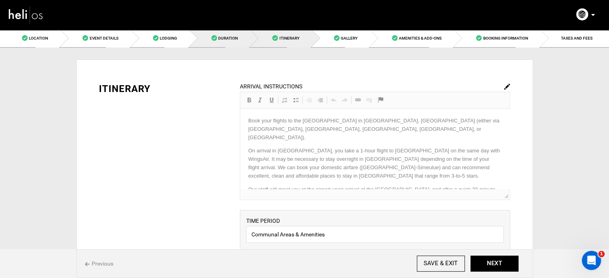
click at [231, 40] on span "Duration" at bounding box center [228, 38] width 20 height 4
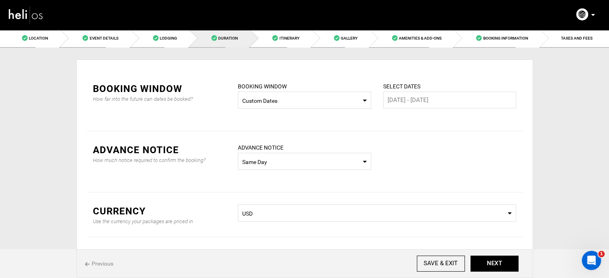
click at [324, 102] on span "Custom Dates" at bounding box center [304, 101] width 124 height 8
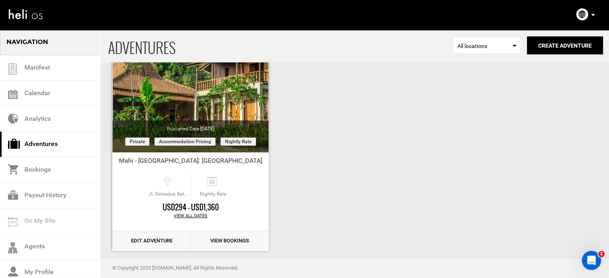
scroll to position [99, 0]
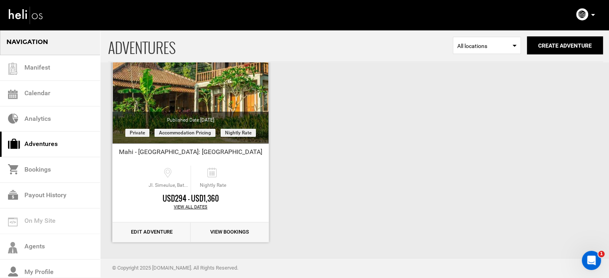
click at [166, 229] on link "Edit Adventure" at bounding box center [151, 233] width 78 height 20
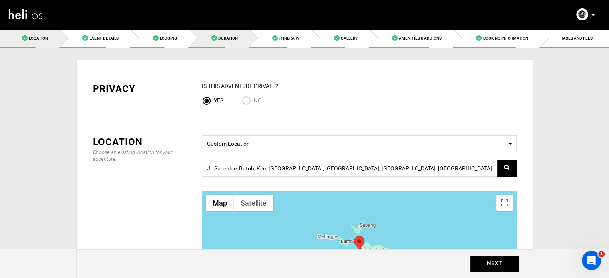
click at [245, 36] on link "Duration" at bounding box center [219, 38] width 61 height 18
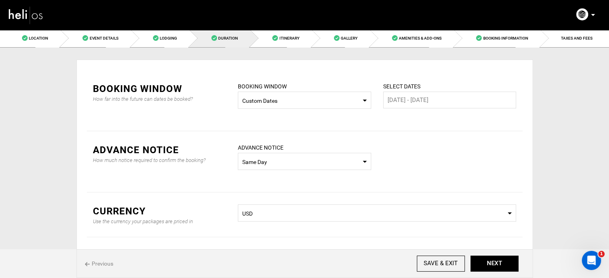
click at [273, 101] on span "Custom Dates" at bounding box center [304, 101] width 124 height 8
click at [278, 145] on div "12 Months into the Future" at bounding box center [304, 145] width 120 height 8
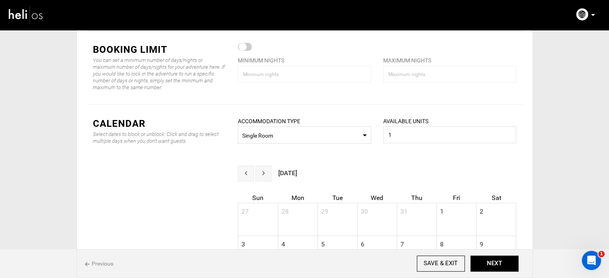
scroll to position [160, 0]
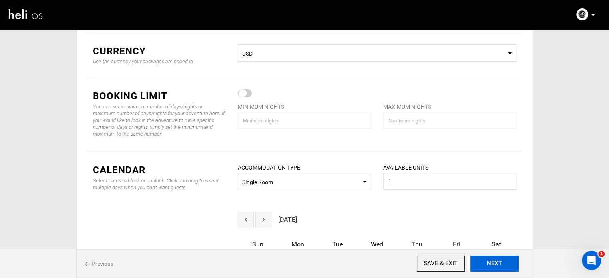
click at [486, 265] on button "NEXT" at bounding box center [494, 264] width 48 height 16
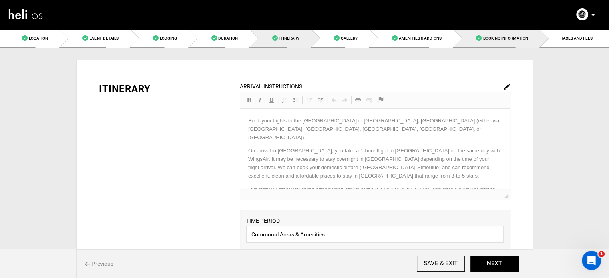
click at [517, 37] on span "Booking Information" at bounding box center [505, 38] width 45 height 4
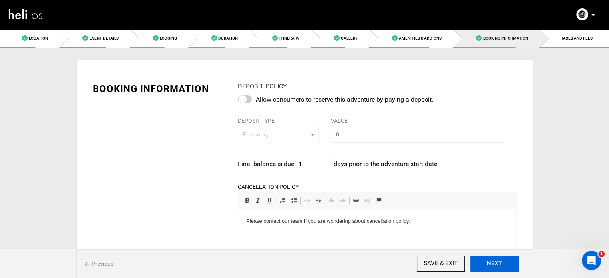
click at [487, 272] on button "NEXT" at bounding box center [494, 264] width 48 height 16
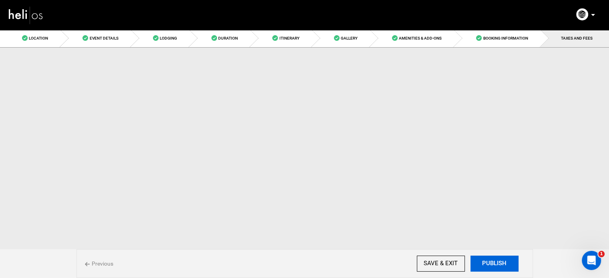
click at [490, 265] on button "PUBLISH" at bounding box center [494, 264] width 48 height 16
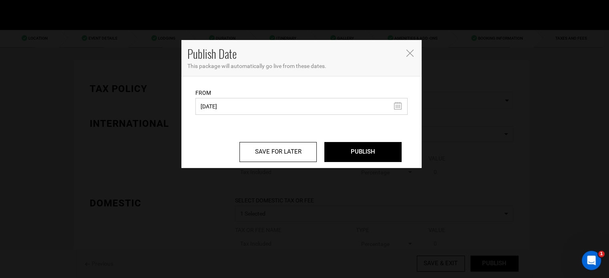
click at [283, 106] on input "02/05/2025" at bounding box center [301, 106] width 212 height 17
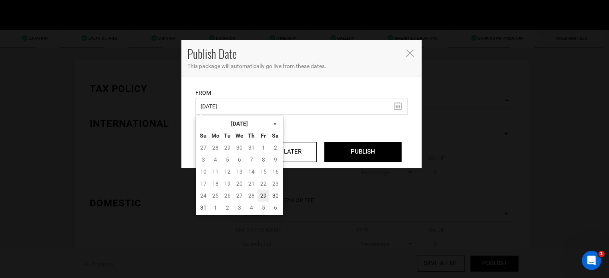
click at [259, 197] on td "29" at bounding box center [263, 196] width 12 height 12
type input "[DATE]"
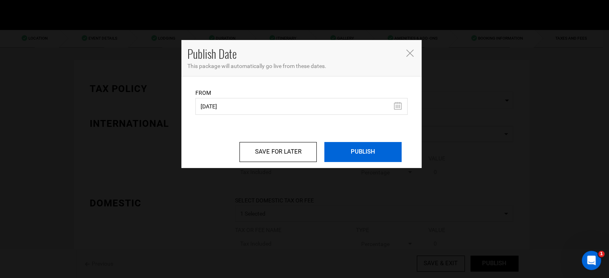
click at [375, 156] on input "PUBLISH" at bounding box center [362, 152] width 77 height 20
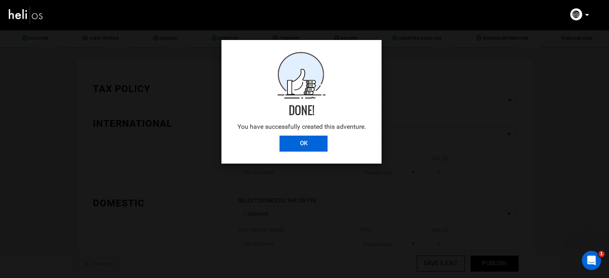
click at [319, 149] on input "OK" at bounding box center [303, 144] width 48 height 16
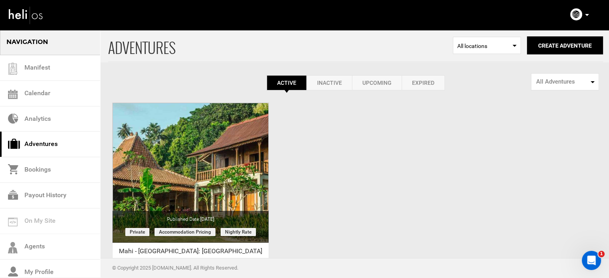
click at [585, 17] on p at bounding box center [586, 14] width 5 height 9
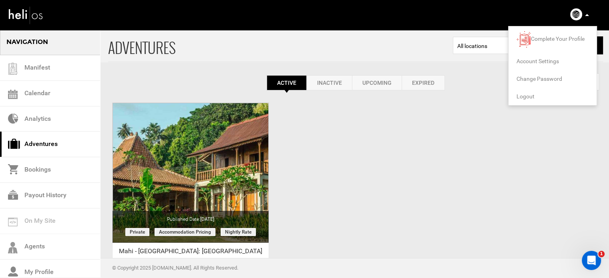
click at [529, 96] on span "Logout" at bounding box center [525, 96] width 18 height 6
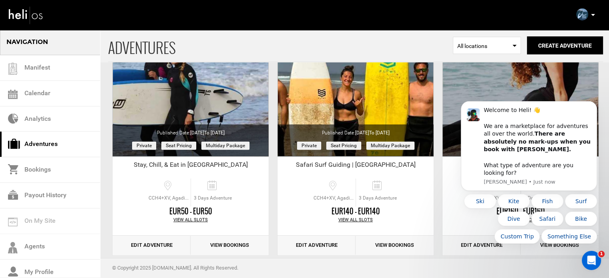
scroll to position [347, 0]
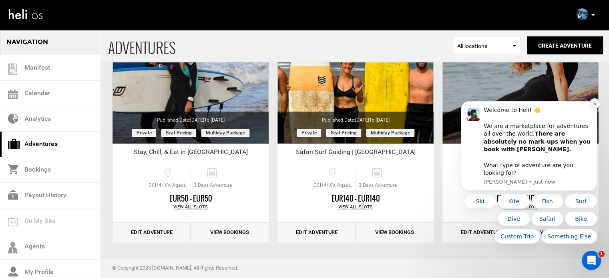
click at [597, 109] on button "Dismiss notification" at bounding box center [594, 103] width 10 height 10
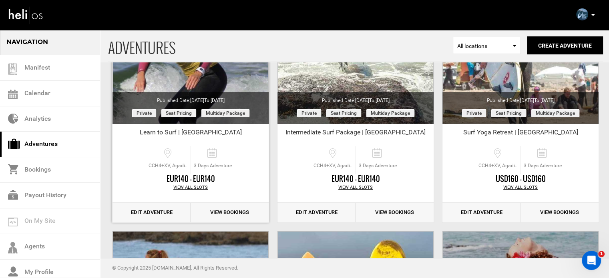
scroll to position [120, 0]
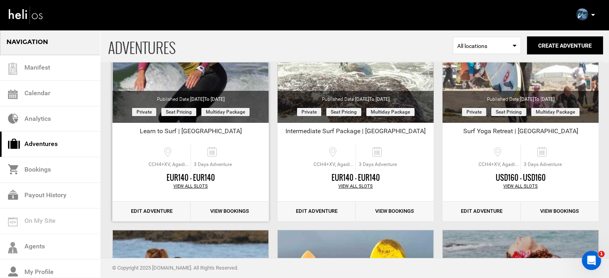
click at [164, 208] on link "Edit Adventure" at bounding box center [151, 212] width 78 height 20
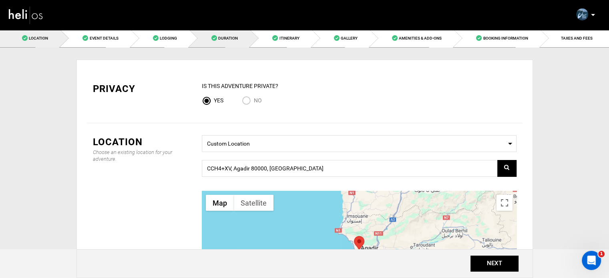
click at [247, 37] on link "Duration" at bounding box center [219, 38] width 61 height 18
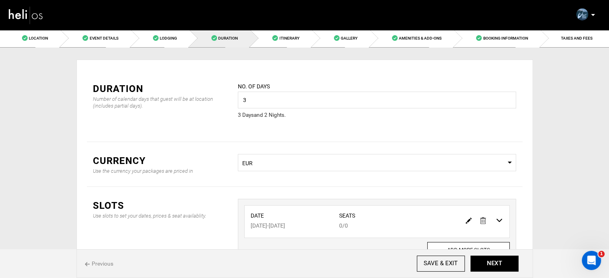
click at [464, 220] on div at bounding box center [484, 221] width 45 height 12
click at [468, 221] on img at bounding box center [469, 221] width 6 height 6
type input "11/23/2025"
type input "11/25/2025"
type input "0"
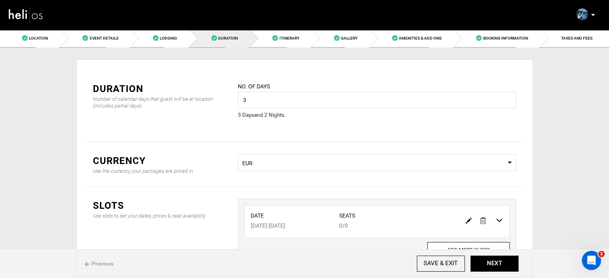
type input "0"
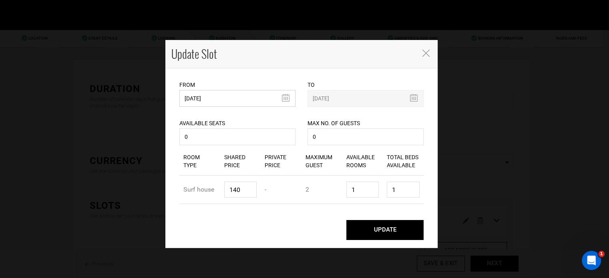
click at [214, 97] on input "11/23/2025" at bounding box center [237, 98] width 116 height 17
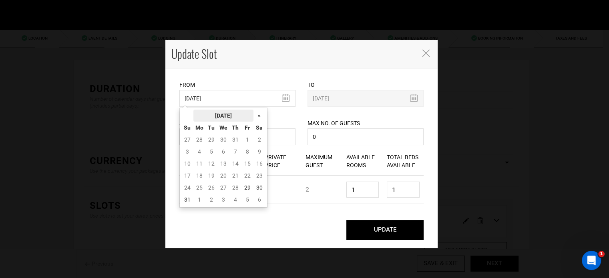
click at [232, 110] on th "August 2025" at bounding box center [223, 116] width 60 height 12
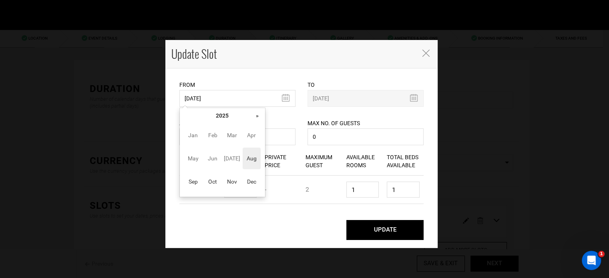
click at [252, 112] on th "»" at bounding box center [257, 116] width 12 height 12
click at [208, 179] on span "Oct" at bounding box center [213, 182] width 18 height 22
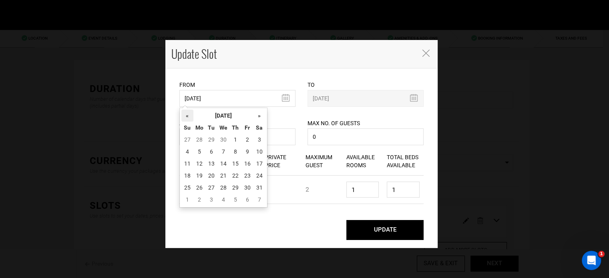
click at [188, 114] on th "«" at bounding box center [187, 116] width 12 height 12
click at [203, 177] on td "21" at bounding box center [199, 176] width 12 height 12
type input "09/21/2026"
type input "09/23/2026"
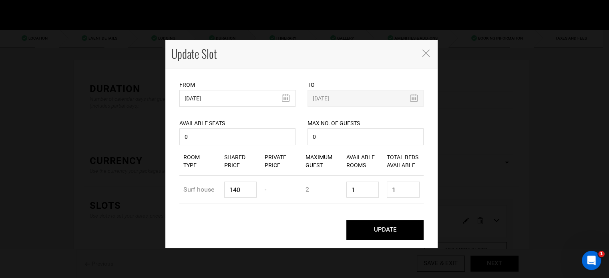
click at [400, 228] on button "UPDATE" at bounding box center [384, 230] width 77 height 20
type input "09/21/2026"
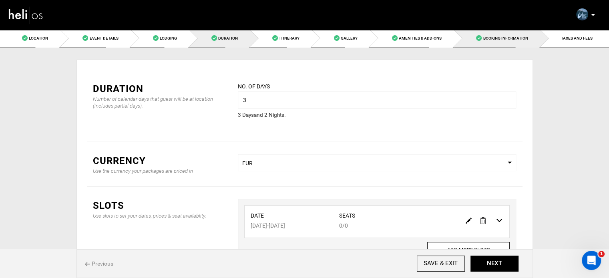
click at [540, 41] on link "Booking Information" at bounding box center [497, 38] width 86 height 18
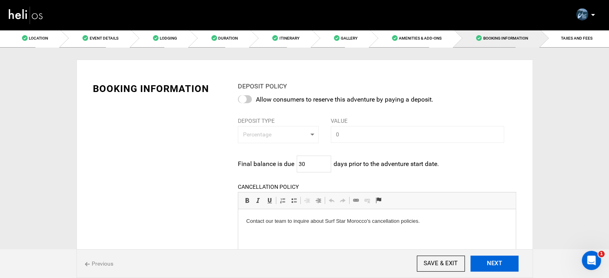
click at [499, 265] on button "NEXT" at bounding box center [494, 264] width 48 height 16
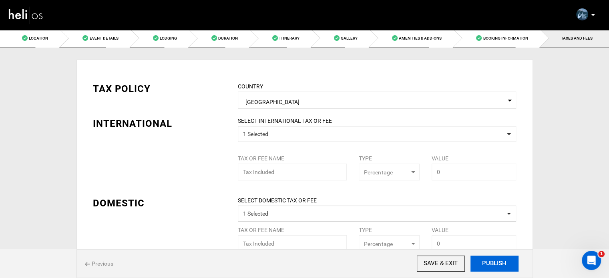
click at [499, 265] on button "PUBLISH" at bounding box center [494, 264] width 48 height 16
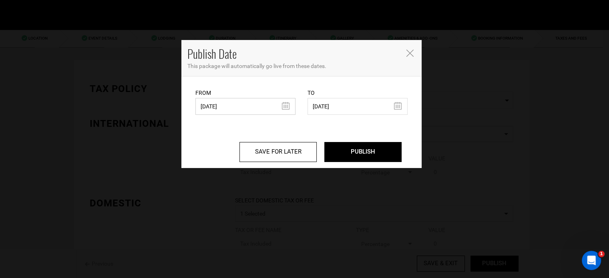
click at [272, 112] on input "10/23/2024" at bounding box center [245, 106] width 100 height 17
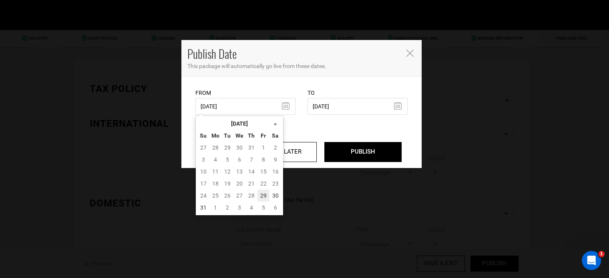
click at [263, 193] on td "29" at bounding box center [263, 196] width 12 height 12
type input "08/29/2025"
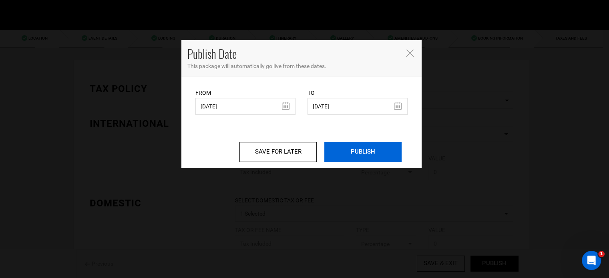
click at [387, 149] on input "PUBLISH" at bounding box center [362, 152] width 77 height 20
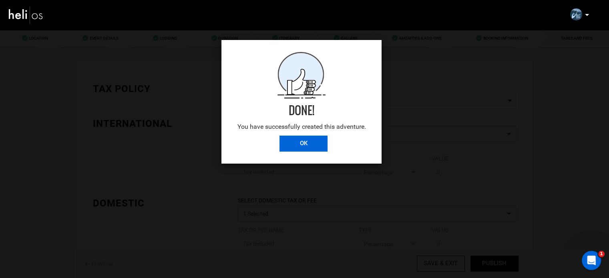
click at [302, 149] on input "OK" at bounding box center [303, 144] width 48 height 16
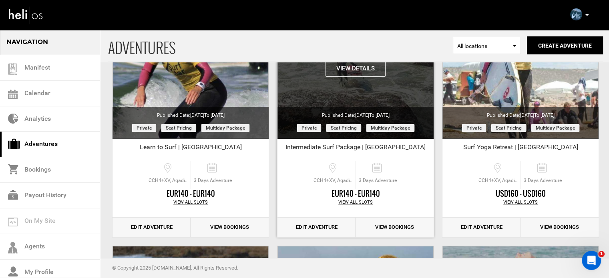
scroll to position [120, 0]
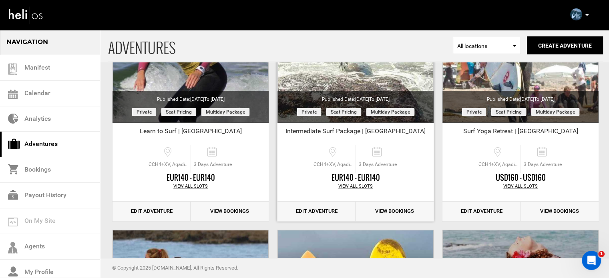
click at [325, 211] on link "Edit Adventure" at bounding box center [316, 212] width 78 height 20
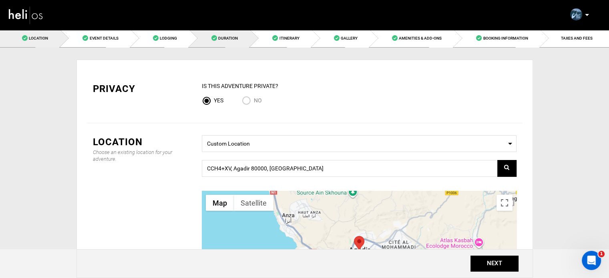
click at [228, 38] on span "Duration" at bounding box center [228, 38] width 20 height 4
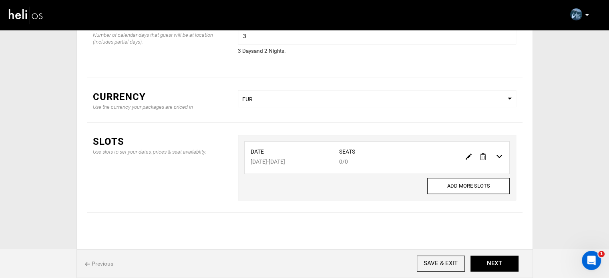
scroll to position [66, 0]
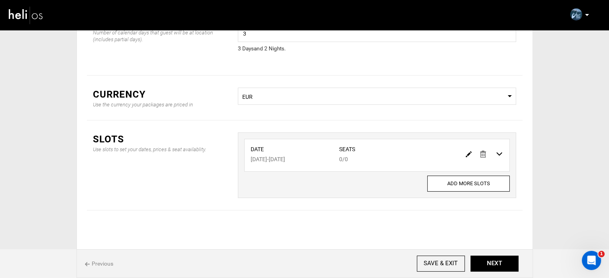
click at [468, 154] on img at bounding box center [469, 154] width 6 height 6
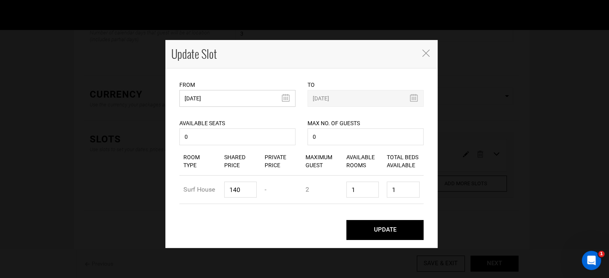
click at [242, 102] on input "11/23/2025" at bounding box center [237, 98] width 116 height 17
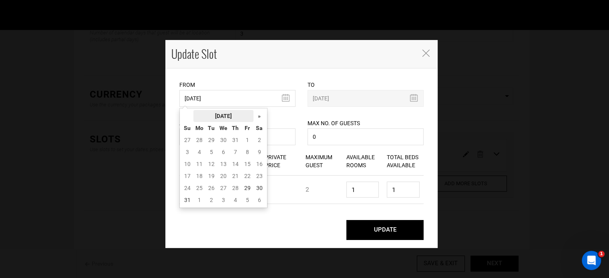
click at [237, 116] on th "August 2025" at bounding box center [223, 116] width 60 height 12
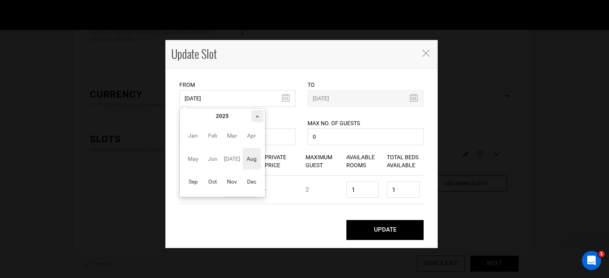
click at [254, 116] on th "»" at bounding box center [257, 116] width 12 height 12
click at [197, 182] on span "Sep" at bounding box center [193, 182] width 18 height 22
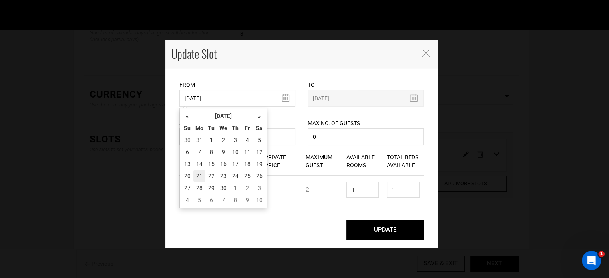
click at [199, 181] on td "21" at bounding box center [199, 176] width 12 height 12
type input "09/21/2026"
type input "09/23/2026"
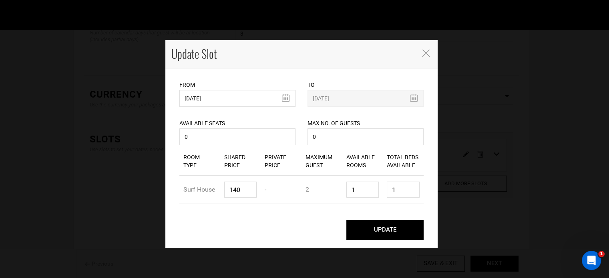
click at [388, 229] on button "UPDATE" at bounding box center [384, 230] width 77 height 20
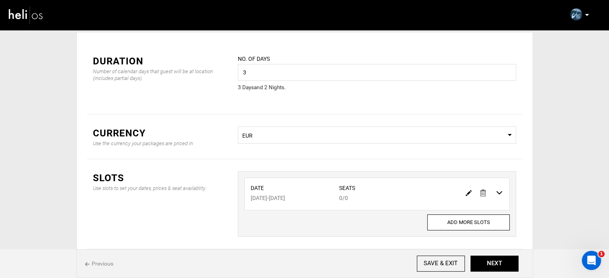
scroll to position [0, 0]
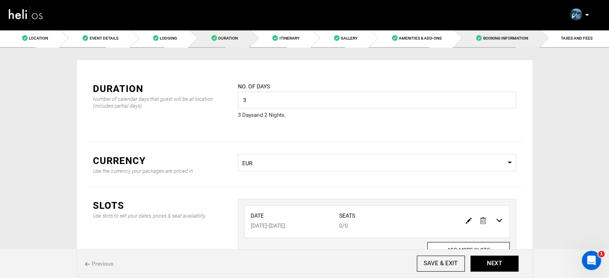
click at [513, 39] on span "Booking Information" at bounding box center [505, 38] width 45 height 4
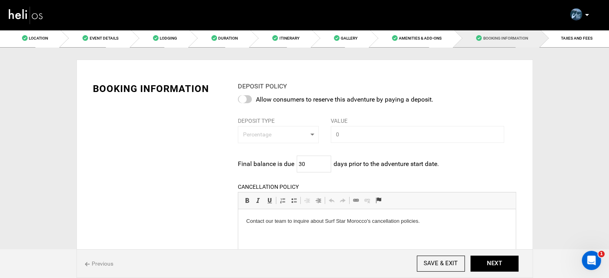
click at [513, 39] on span "Booking Information" at bounding box center [505, 38] width 45 height 4
click at [503, 271] on button "NEXT" at bounding box center [494, 264] width 48 height 16
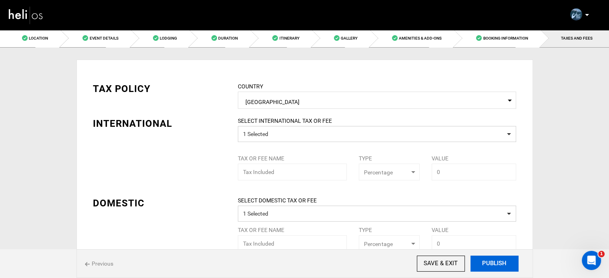
click at [501, 266] on button "PUBLISH" at bounding box center [494, 264] width 48 height 16
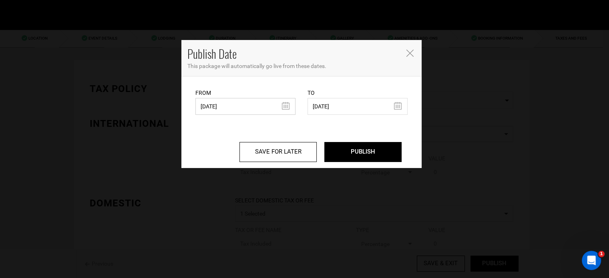
click at [245, 111] on input "10/23/2024" at bounding box center [245, 106] width 100 height 17
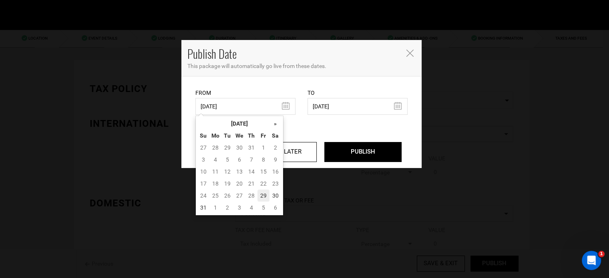
click at [265, 198] on td "29" at bounding box center [263, 196] width 12 height 12
type input "08/29/2025"
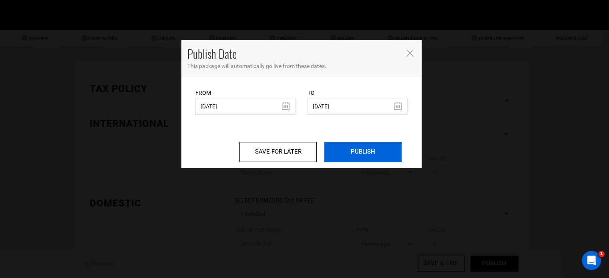
click at [377, 150] on input "PUBLISH" at bounding box center [362, 152] width 77 height 20
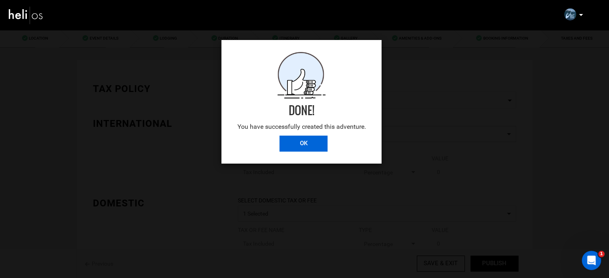
click at [309, 137] on input "OK" at bounding box center [303, 144] width 48 height 16
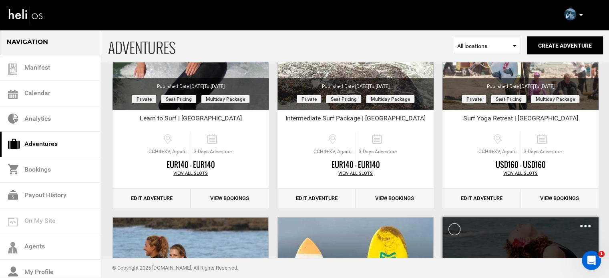
scroll to position [160, 0]
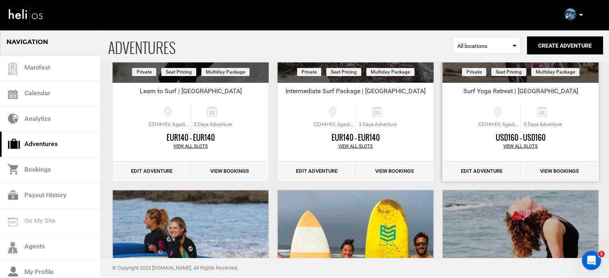
click at [475, 174] on link "Edit Adventure" at bounding box center [481, 172] width 78 height 20
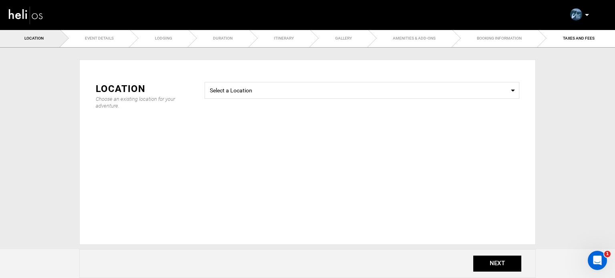
type input "3"
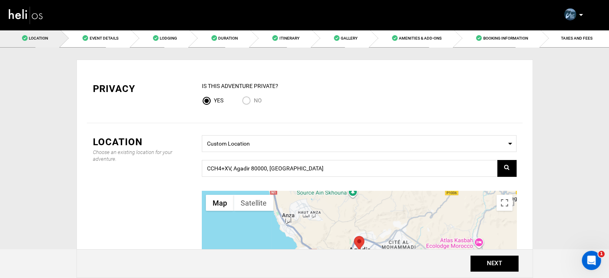
click at [212, 28] on div "Manifest Calendar Analytics Adventures Bookings Payout History Agents My Profil…" at bounding box center [298, 14] width 593 height 29
click at [215, 36] on span at bounding box center [214, 38] width 6 height 6
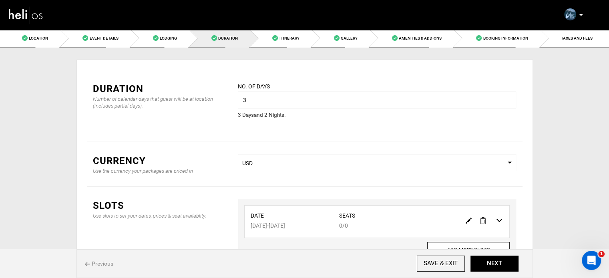
click at [468, 221] on img at bounding box center [469, 221] width 6 height 6
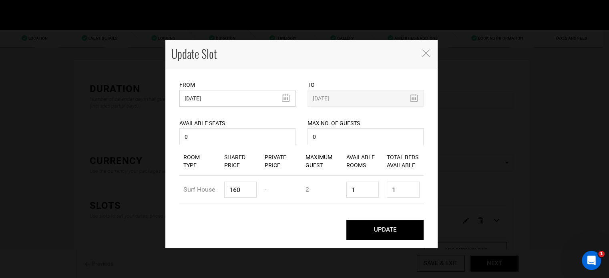
click at [231, 97] on input "11/24/2025" at bounding box center [237, 98] width 116 height 17
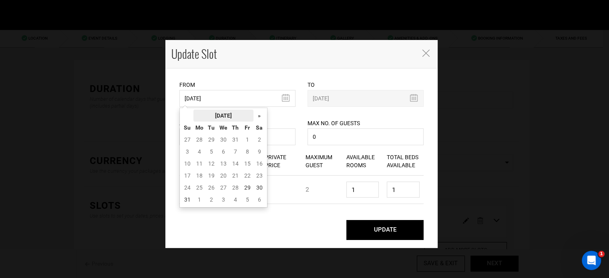
click at [227, 116] on th "August 2025" at bounding box center [223, 116] width 60 height 12
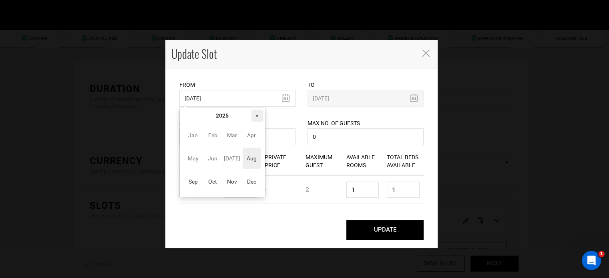
click at [259, 115] on th "»" at bounding box center [257, 116] width 12 height 12
click at [191, 182] on span "Sep" at bounding box center [193, 182] width 18 height 22
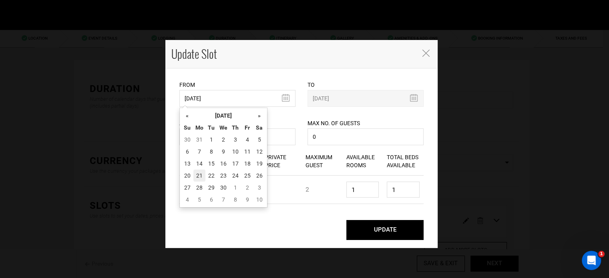
click at [201, 179] on td "21" at bounding box center [199, 176] width 12 height 12
type input "09/21/2026"
type input "09/23/2026"
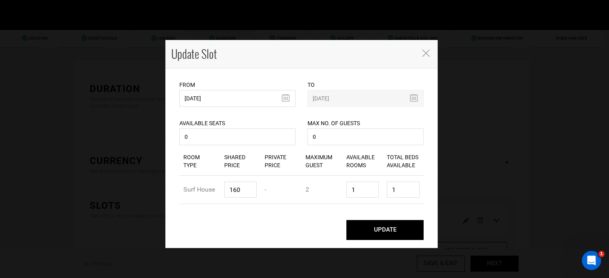
click at [394, 235] on button "UPDATE" at bounding box center [384, 230] width 77 height 20
type input "09/21/2026"
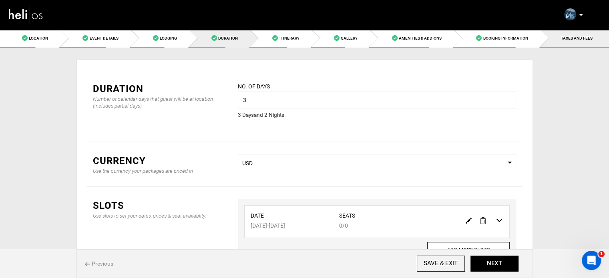
click at [578, 39] on span "TAXES AND FEES" at bounding box center [577, 38] width 32 height 4
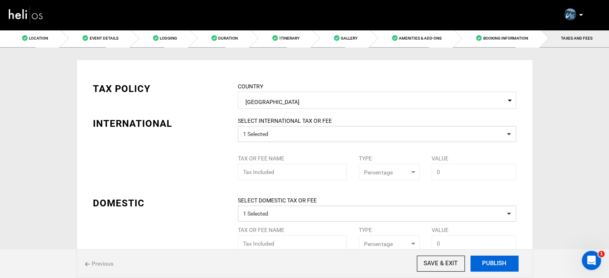
click at [492, 259] on button "PUBLISH" at bounding box center [494, 264] width 48 height 16
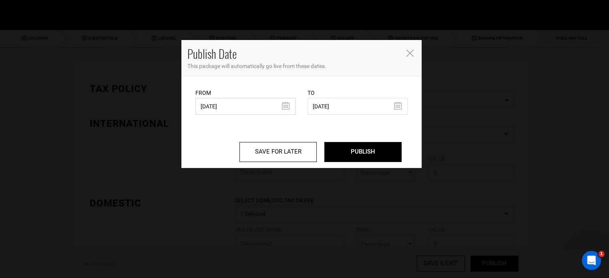
click at [251, 108] on input "10/23/2024" at bounding box center [245, 106] width 100 height 17
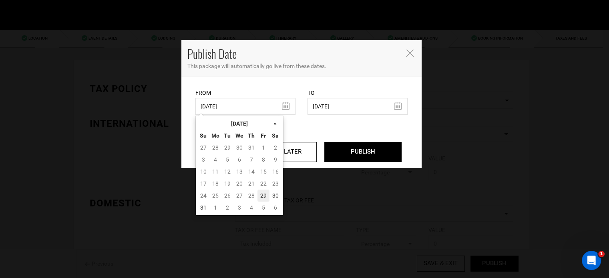
click at [265, 194] on td "29" at bounding box center [263, 196] width 12 height 12
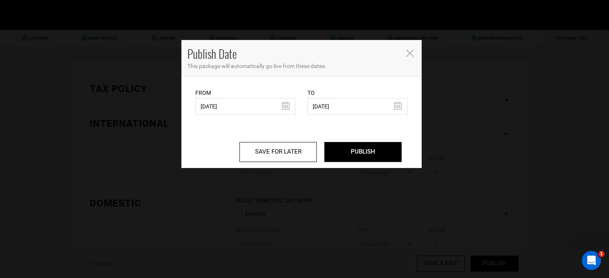
type input "08/29/2025"
click at [365, 147] on input "PUBLISH" at bounding box center [362, 152] width 77 height 20
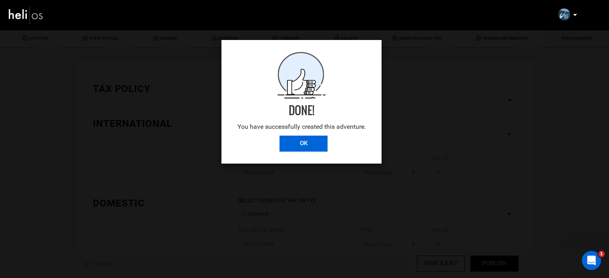
click at [318, 149] on input "OK" at bounding box center [303, 144] width 48 height 16
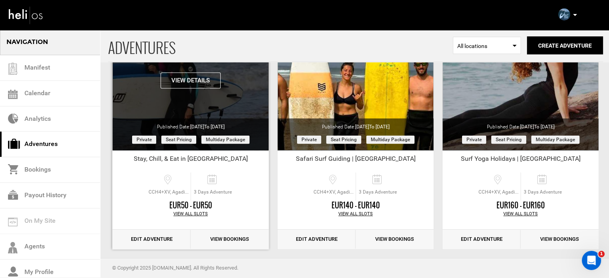
scroll to position [347, 0]
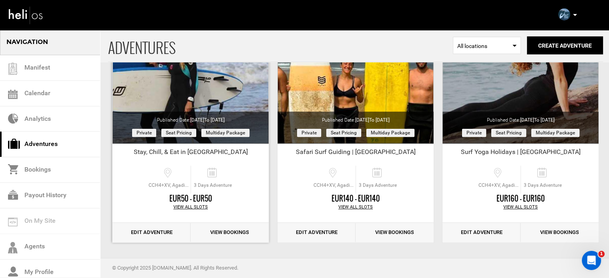
click at [155, 229] on link "Edit Adventure" at bounding box center [151, 233] width 78 height 20
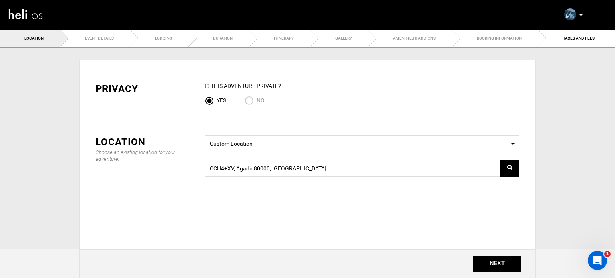
type input "3"
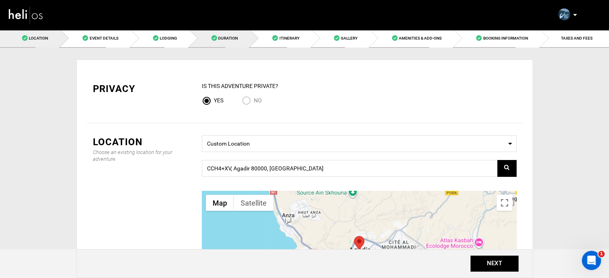
drag, startPoint x: 215, startPoint y: 44, endPoint x: 231, endPoint y: 33, distance: 19.3
click at [215, 44] on link "Duration" at bounding box center [219, 38] width 61 height 18
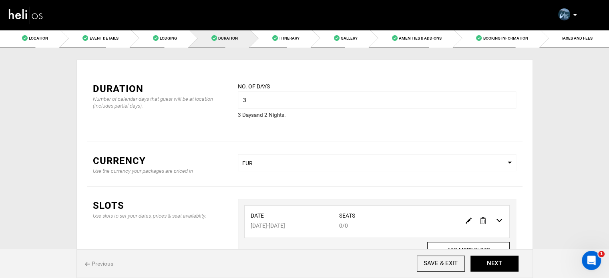
click at [469, 220] on img at bounding box center [469, 221] width 6 height 6
type input "11/23/2025"
type input "11/25/2025"
type input "0"
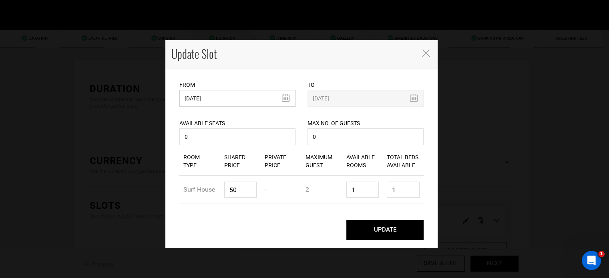
click at [194, 101] on input "11/23/2025" at bounding box center [237, 98] width 116 height 17
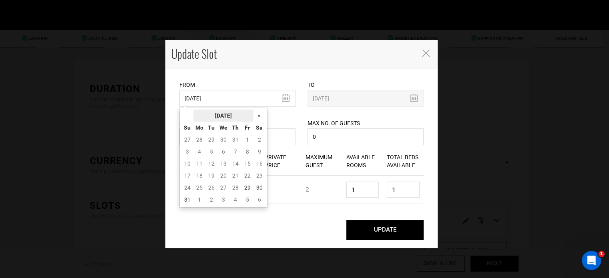
click at [234, 116] on th "August 2025" at bounding box center [223, 116] width 60 height 12
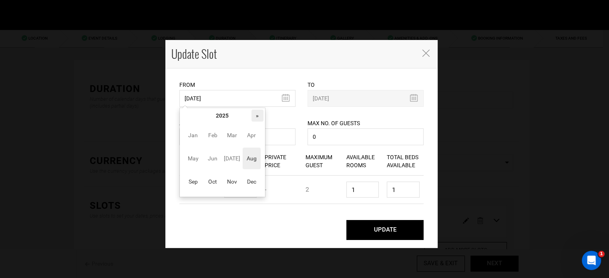
click at [253, 115] on th "»" at bounding box center [257, 116] width 12 height 12
click at [200, 186] on span "Sep" at bounding box center [193, 182] width 18 height 22
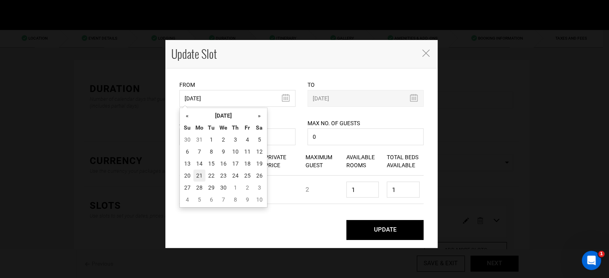
click at [200, 177] on td "21" at bounding box center [199, 176] width 12 height 12
type input "09/21/2026"
type input "09/23/2026"
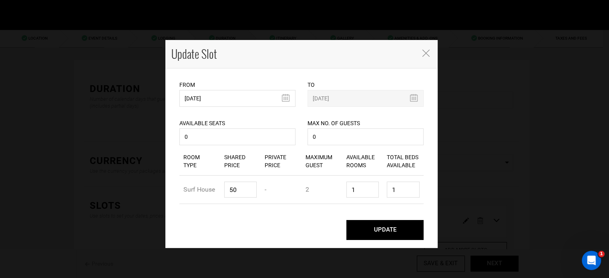
click at [383, 229] on button "UPDATE" at bounding box center [384, 230] width 77 height 20
type input "09/21/2026"
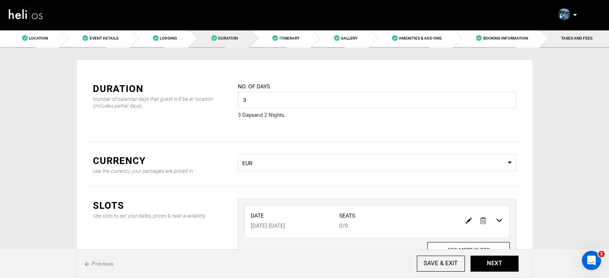
click at [565, 39] on span "TAXES AND FEES" at bounding box center [577, 38] width 32 height 4
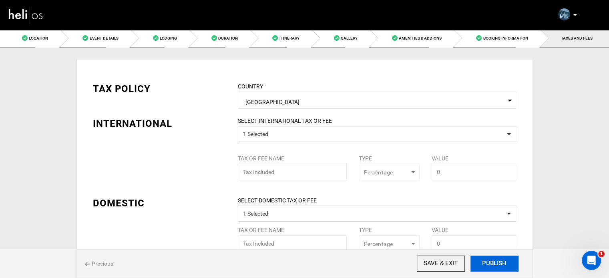
click at [496, 263] on button "PUBLISH" at bounding box center [494, 264] width 48 height 16
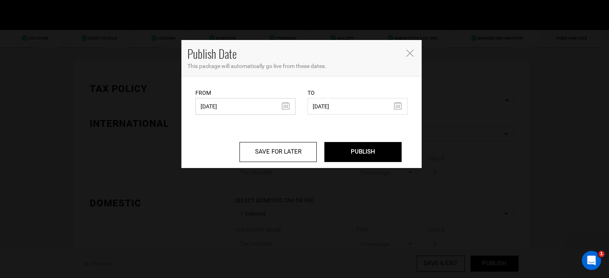
click at [231, 107] on input "10/23/2024" at bounding box center [245, 106] width 100 height 17
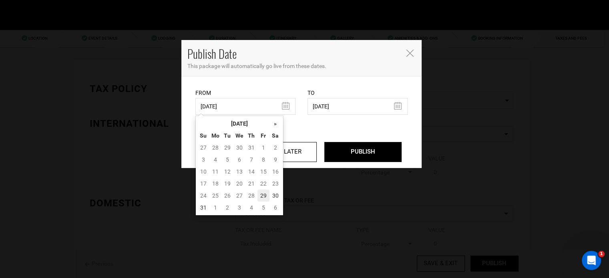
click at [263, 195] on td "29" at bounding box center [263, 196] width 12 height 12
type input "08/29/2025"
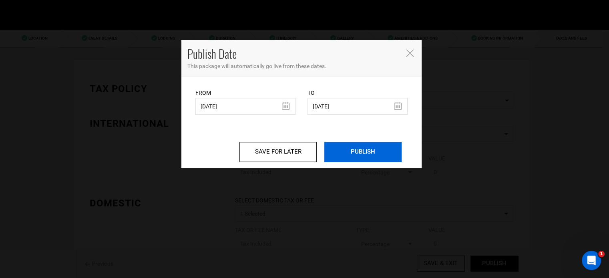
click at [358, 152] on input "PUBLISH" at bounding box center [362, 152] width 77 height 20
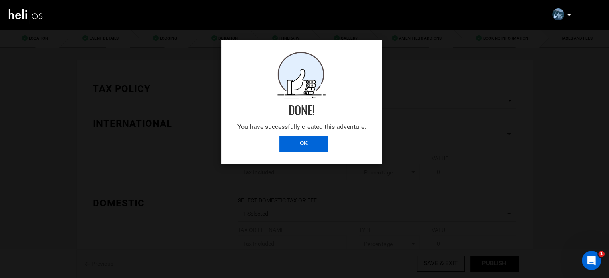
click at [306, 144] on input "OK" at bounding box center [303, 144] width 48 height 16
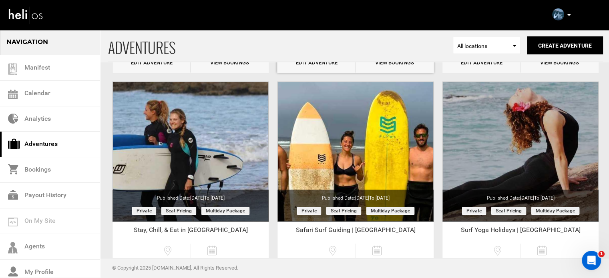
scroll to position [320, 0]
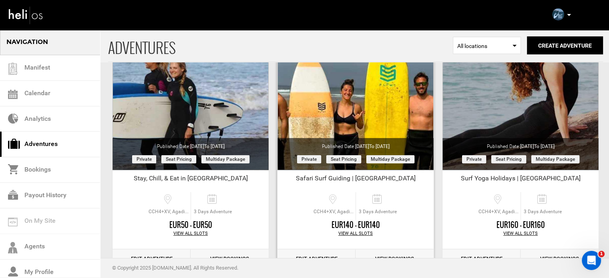
click at [330, 251] on link "Edit Adventure" at bounding box center [316, 259] width 78 height 20
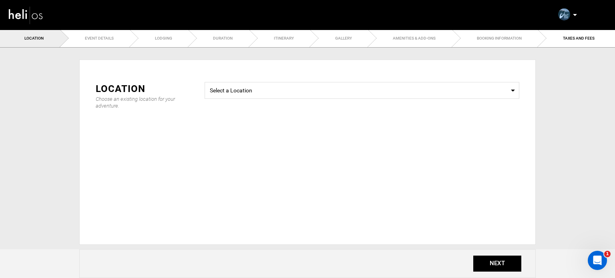
type input "3"
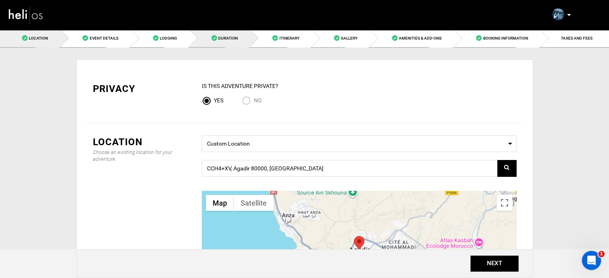
click at [227, 36] on span "Duration" at bounding box center [228, 38] width 20 height 4
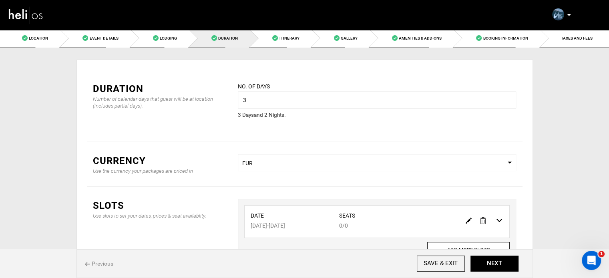
click at [290, 100] on input "3" at bounding box center [377, 100] width 278 height 17
click at [468, 219] on img at bounding box center [469, 221] width 6 height 6
type input "11/24/2025"
type input "11/26/2025"
type input "0"
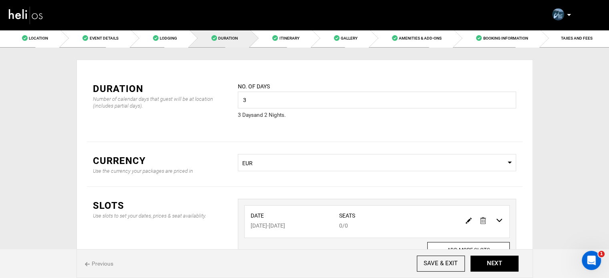
type input "0"
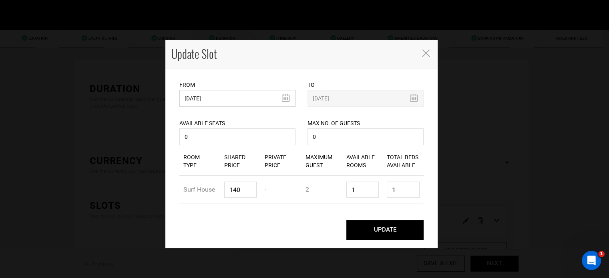
click at [239, 102] on input "11/24/2025" at bounding box center [237, 98] width 116 height 17
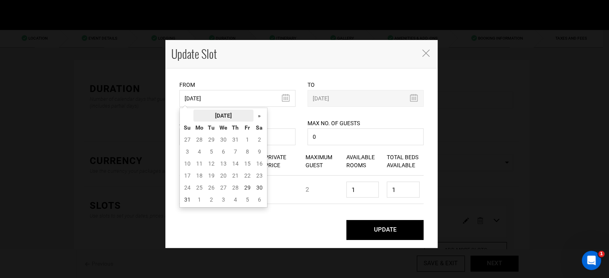
click at [235, 116] on th "August 2025" at bounding box center [223, 116] width 60 height 12
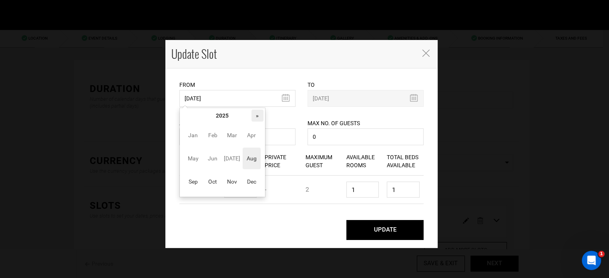
click at [263, 118] on th "»" at bounding box center [257, 116] width 12 height 12
click at [195, 183] on span "Sep" at bounding box center [193, 182] width 18 height 22
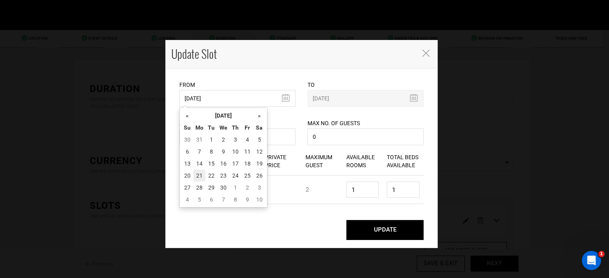
click at [195, 178] on td "21" at bounding box center [199, 176] width 12 height 12
type input "09/21/2026"
type input "09/23/2026"
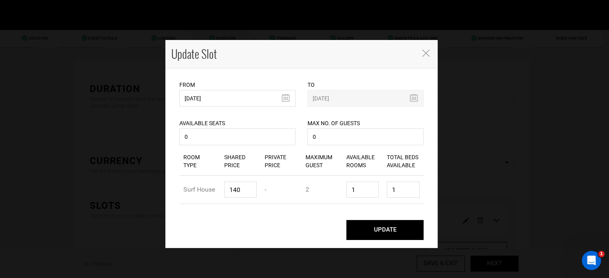
click at [376, 231] on button "UPDATE" at bounding box center [384, 230] width 77 height 20
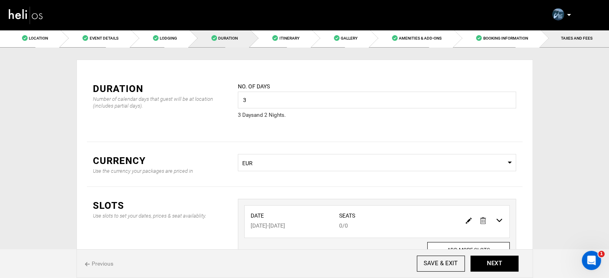
click at [584, 37] on span "TAXES AND FEES" at bounding box center [577, 38] width 32 height 4
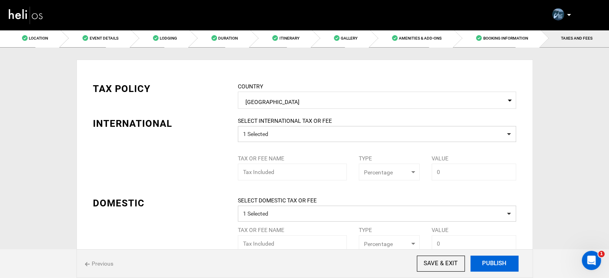
click at [491, 261] on button "PUBLISH" at bounding box center [494, 264] width 48 height 16
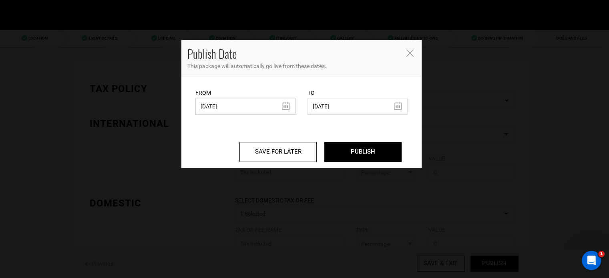
click at [242, 105] on input "10/23/2024" at bounding box center [245, 106] width 100 height 17
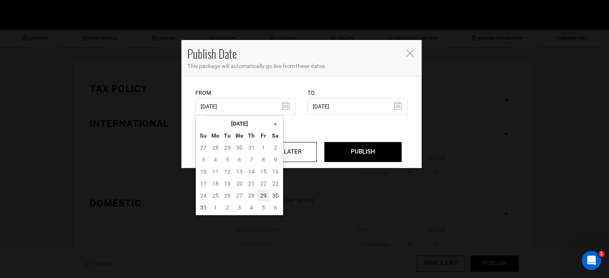
click at [263, 199] on td "29" at bounding box center [263, 196] width 12 height 12
type input "08/29/2025"
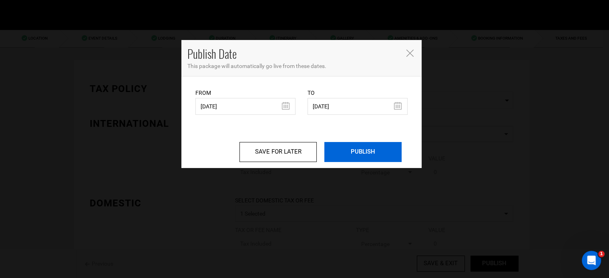
click at [349, 155] on input "PUBLISH" at bounding box center [362, 152] width 77 height 20
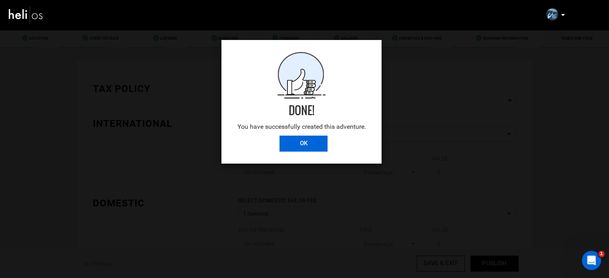
click at [301, 140] on input "OK" at bounding box center [303, 144] width 48 height 16
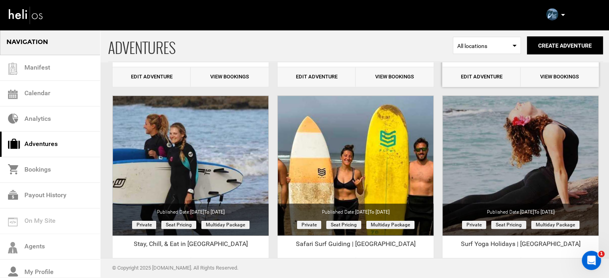
scroll to position [347, 0]
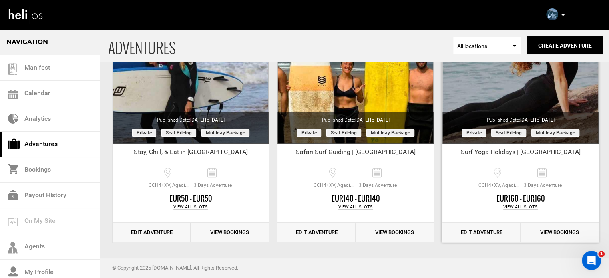
click at [484, 234] on link "Edit Adventure" at bounding box center [481, 233] width 78 height 20
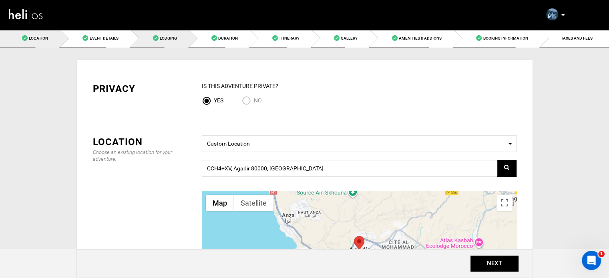
click at [155, 37] on span at bounding box center [156, 38] width 6 height 6
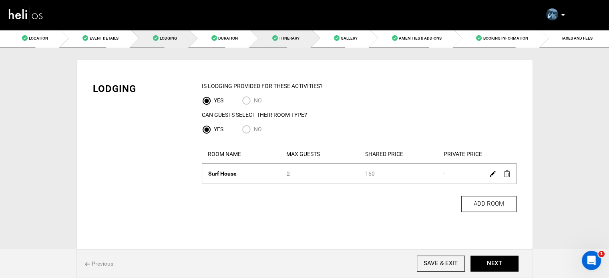
click at [258, 42] on link "Itinerary" at bounding box center [280, 38] width 61 height 18
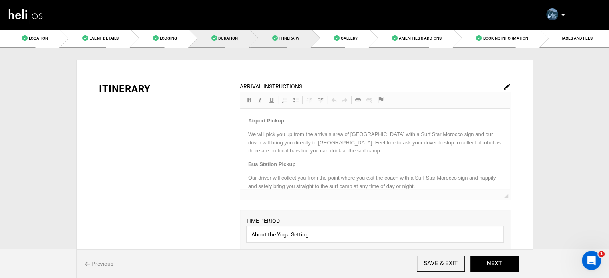
click at [247, 42] on link "Duration" at bounding box center [219, 38] width 61 height 18
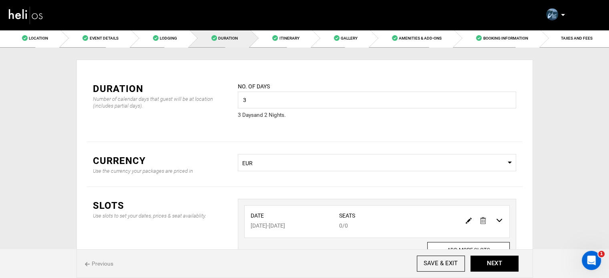
click at [468, 219] on img at bounding box center [469, 221] width 6 height 6
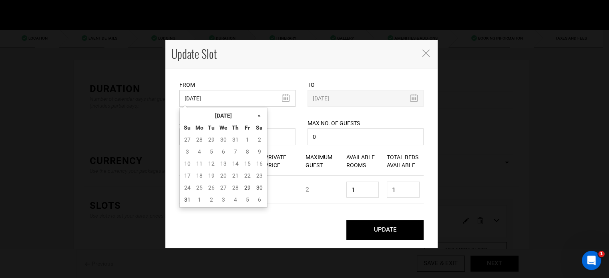
click at [225, 98] on input "11/23/2025" at bounding box center [237, 98] width 116 height 17
click at [227, 112] on th "August 2025" at bounding box center [223, 116] width 60 height 12
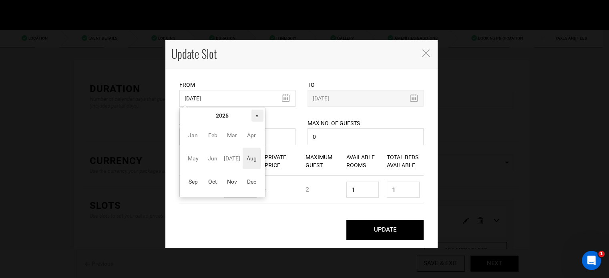
click at [255, 113] on th "»" at bounding box center [257, 116] width 12 height 12
click at [196, 182] on span "Sep" at bounding box center [193, 182] width 18 height 22
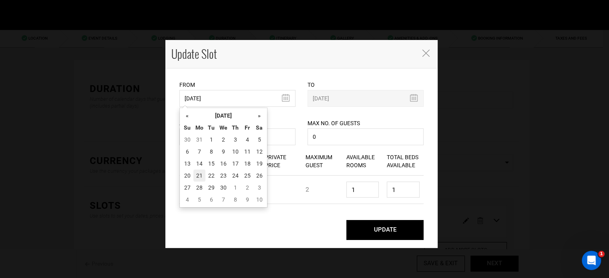
click at [197, 179] on td "21" at bounding box center [199, 176] width 12 height 12
type input "09/21/2026"
type input "09/23/2026"
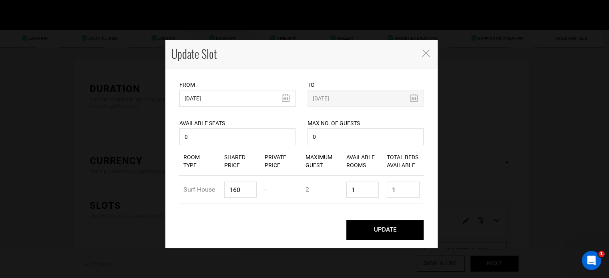
click at [376, 230] on button "UPDATE" at bounding box center [384, 230] width 77 height 20
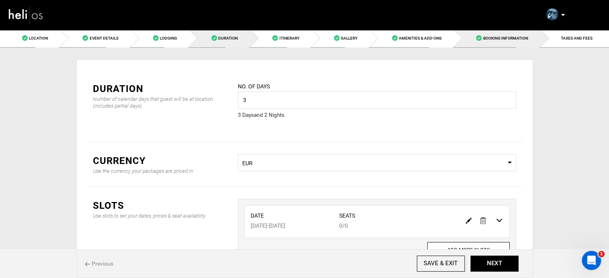
click at [514, 46] on link "Booking Information" at bounding box center [497, 38] width 86 height 18
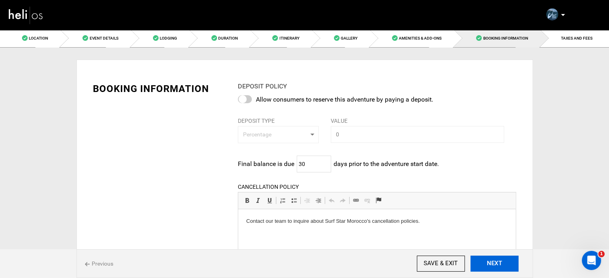
click at [512, 268] on button "NEXT" at bounding box center [494, 264] width 48 height 16
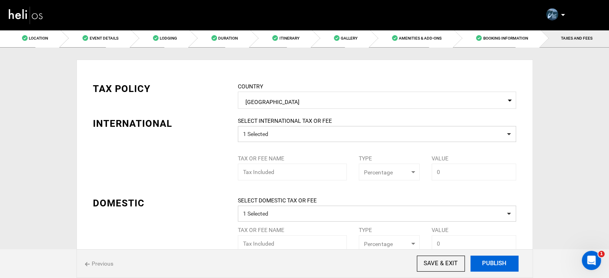
click at [493, 271] on button "PUBLISH" at bounding box center [494, 264] width 48 height 16
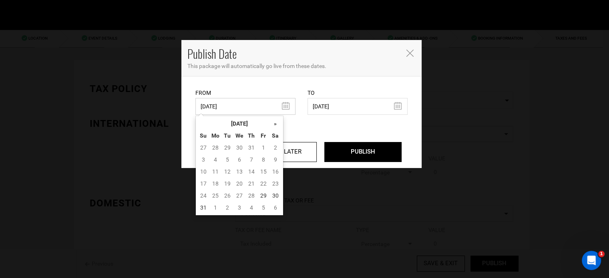
click at [226, 110] on input "10/23/2024" at bounding box center [245, 106] width 100 height 17
click at [266, 196] on td "29" at bounding box center [263, 196] width 12 height 12
type input "08/29/2025"
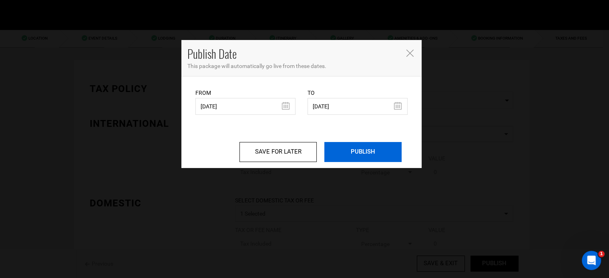
click at [355, 149] on input "PUBLISH" at bounding box center [362, 152] width 77 height 20
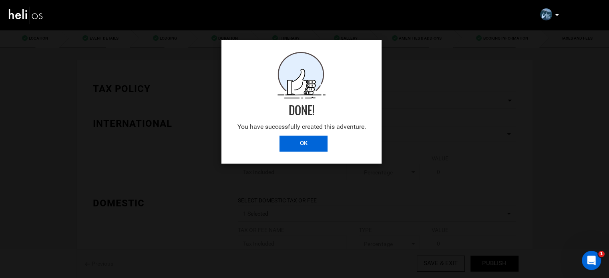
click at [319, 150] on input "OK" at bounding box center [303, 144] width 48 height 16
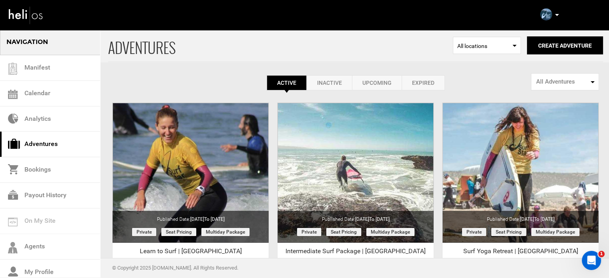
click at [556, 15] on icon at bounding box center [557, 15] width 4 height 2
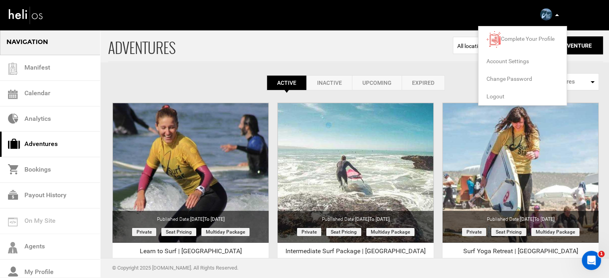
click at [490, 96] on span "Logout" at bounding box center [495, 96] width 18 height 6
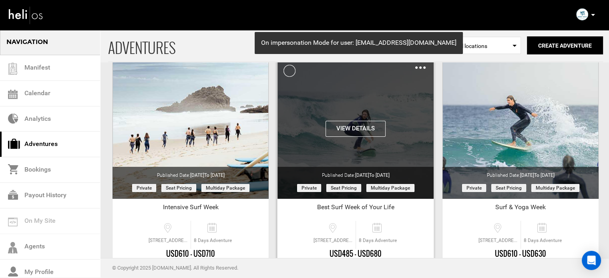
scroll to position [99, 0]
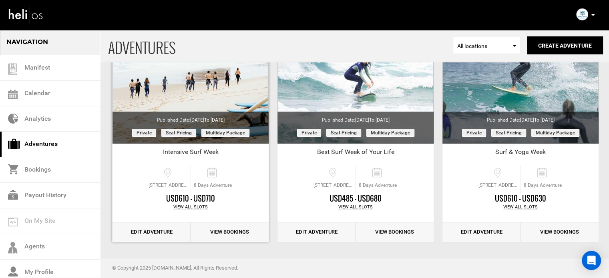
click at [166, 234] on link "Edit Adventure" at bounding box center [151, 233] width 78 height 20
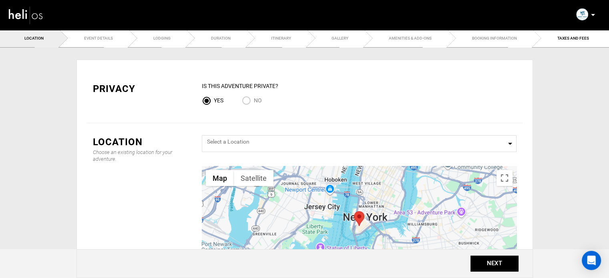
type input "8"
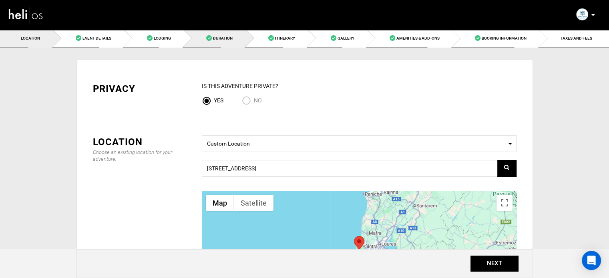
click at [202, 37] on link "Duration" at bounding box center [215, 38] width 62 height 18
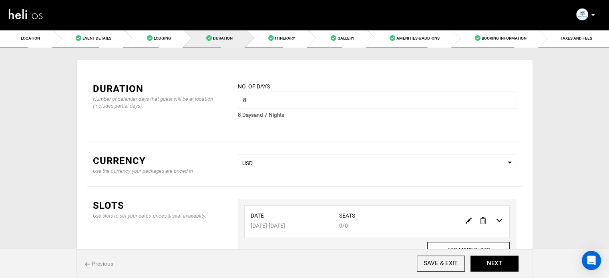
click at [468, 219] on img at bounding box center [469, 221] width 6 height 6
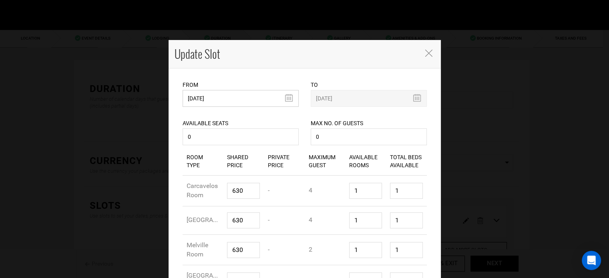
click at [195, 100] on input "[DATE]" at bounding box center [241, 98] width 116 height 17
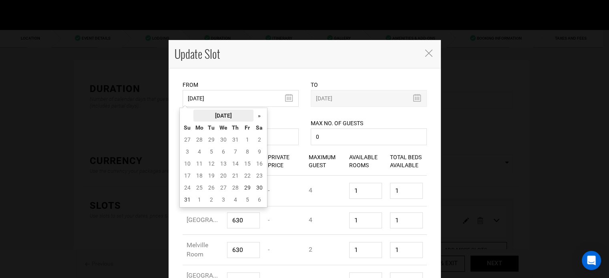
click at [221, 110] on th "[DATE]" at bounding box center [223, 116] width 60 height 12
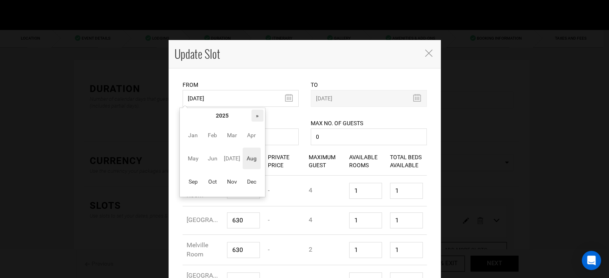
click at [253, 115] on th "»" at bounding box center [257, 116] width 12 height 12
click at [195, 185] on span "Sep" at bounding box center [193, 182] width 18 height 22
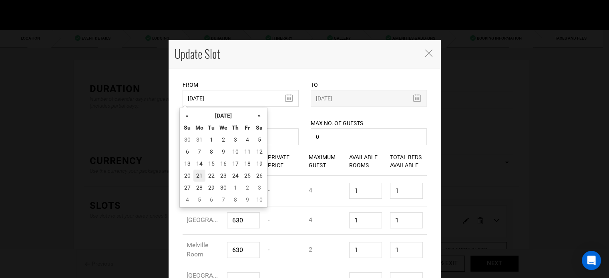
click at [202, 180] on td "21" at bounding box center [199, 176] width 12 height 12
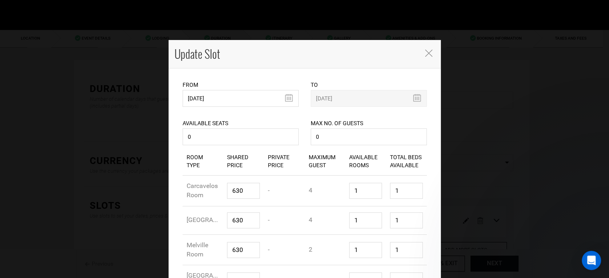
type input "09/21/2026"
type input "09/28/2026"
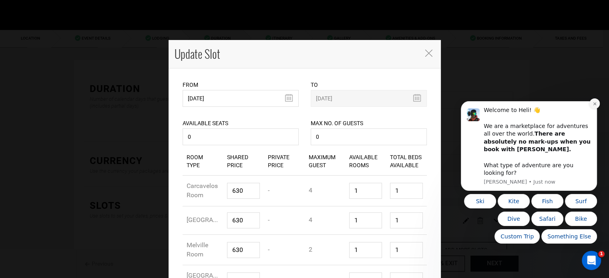
click at [595, 106] on icon "Dismiss notification" at bounding box center [594, 104] width 4 height 4
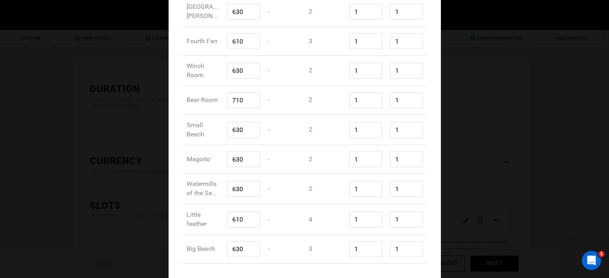
scroll to position [309, 0]
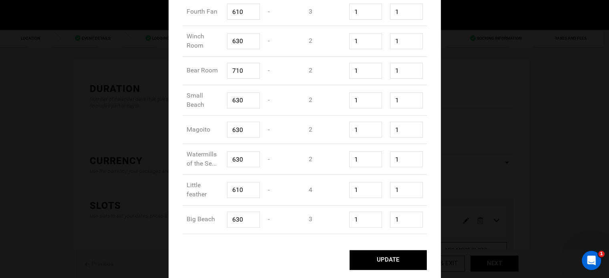
click at [401, 259] on button "UPDATE" at bounding box center [387, 260] width 77 height 20
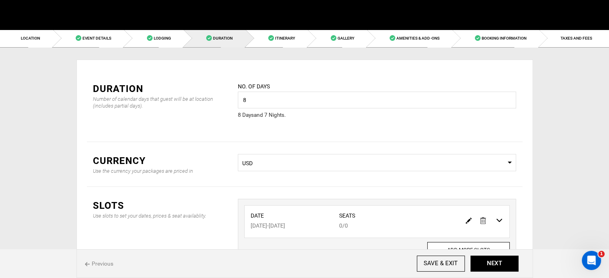
scroll to position [0, 0]
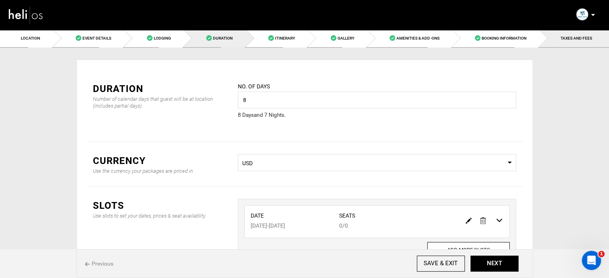
click at [580, 33] on link "TAXES AND FEES" at bounding box center [574, 38] width 70 height 18
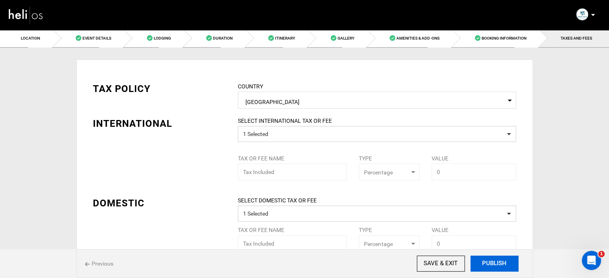
click at [496, 268] on button "PUBLISH" at bounding box center [494, 264] width 48 height 16
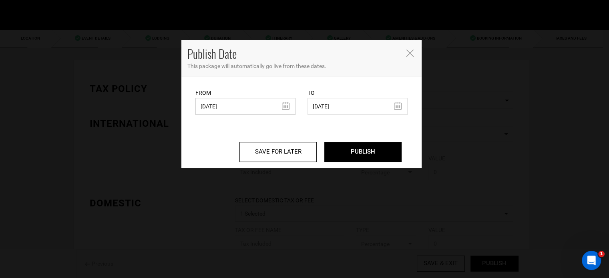
click at [235, 110] on input "09/16/2024" at bounding box center [245, 106] width 100 height 17
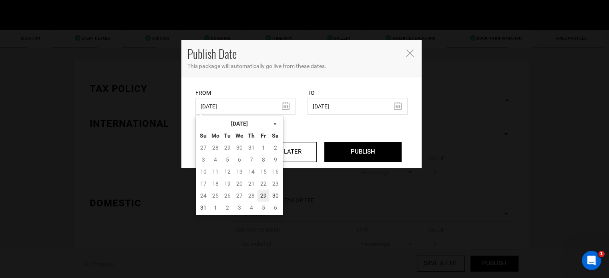
click at [258, 195] on td "29" at bounding box center [263, 196] width 12 height 12
type input "08/29/2025"
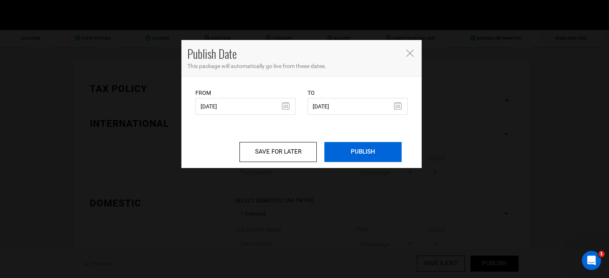
click at [363, 151] on input "PUBLISH" at bounding box center [362, 152] width 77 height 20
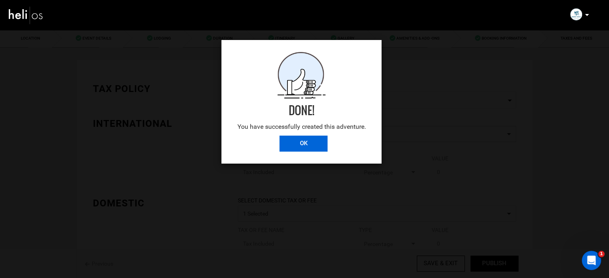
click at [298, 149] on input "OK" at bounding box center [303, 144] width 48 height 16
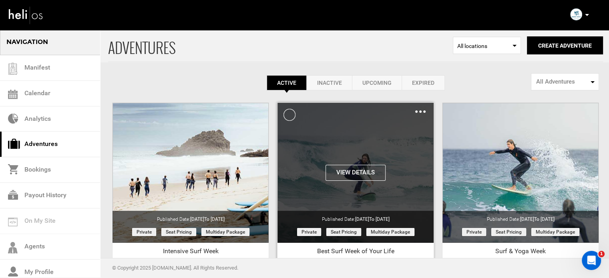
scroll to position [99, 0]
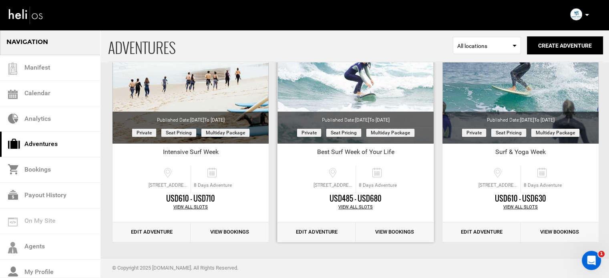
click at [320, 229] on link "Edit Adventure" at bounding box center [316, 233] width 78 height 20
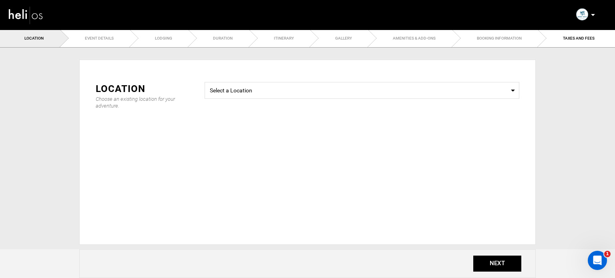
type input "8"
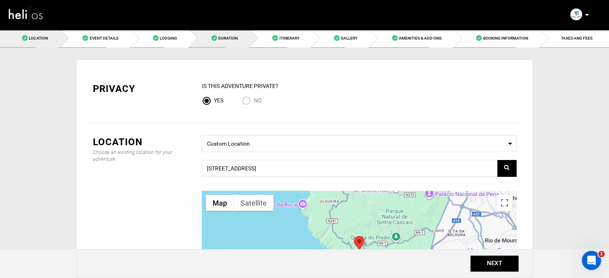
click at [212, 36] on span at bounding box center [214, 38] width 6 height 6
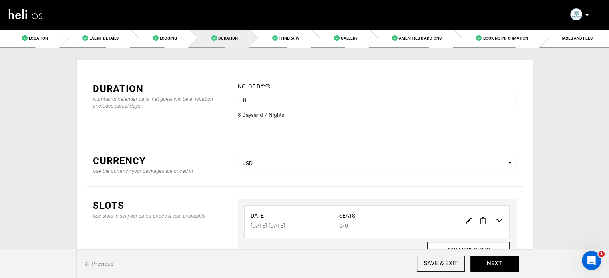
click at [470, 219] on img at bounding box center [469, 221] width 6 height 6
type input "10/29/2025"
type input "11/05/2025"
type input "0"
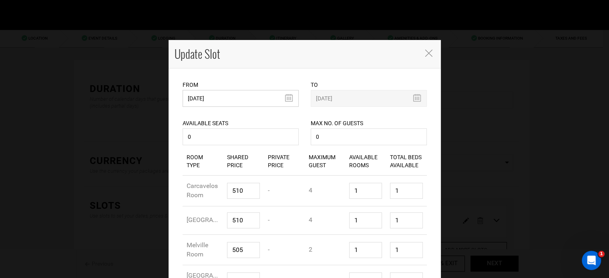
click at [205, 101] on input "10/29/2025" at bounding box center [241, 98] width 116 height 17
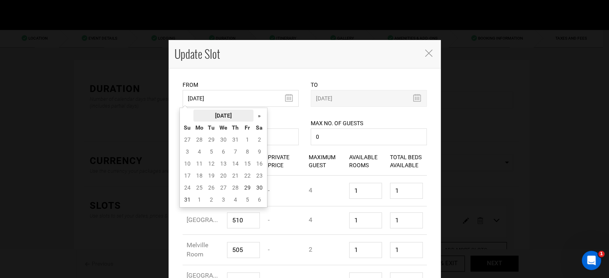
click at [229, 114] on th "August 2025" at bounding box center [223, 116] width 60 height 12
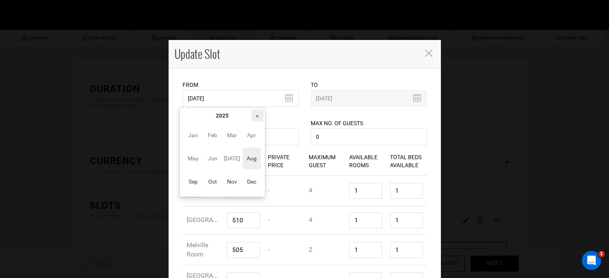
click at [256, 114] on th "»" at bounding box center [257, 116] width 12 height 12
click at [195, 177] on span "Sep" at bounding box center [193, 182] width 18 height 22
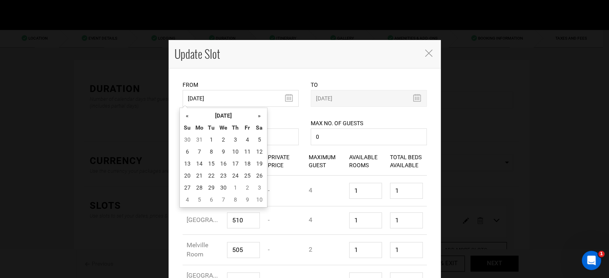
click at [195, 177] on td "21" at bounding box center [199, 176] width 12 height 12
type input "09/21/2026"
type input "09/28/2026"
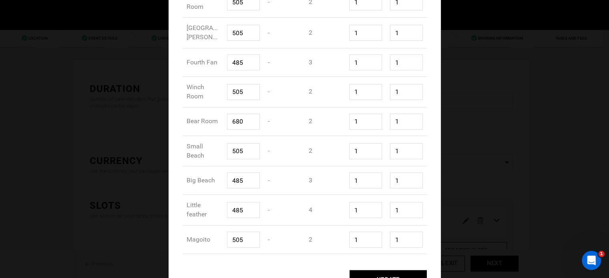
scroll to position [279, 0]
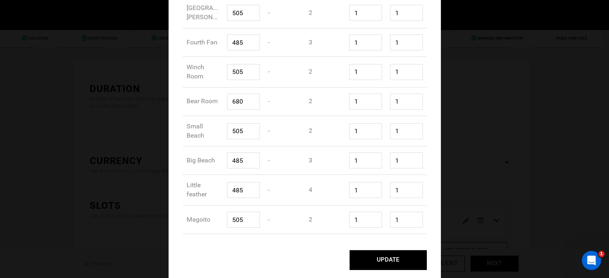
click at [397, 257] on button "UPDATE" at bounding box center [387, 260] width 77 height 20
type input "09/21/2026"
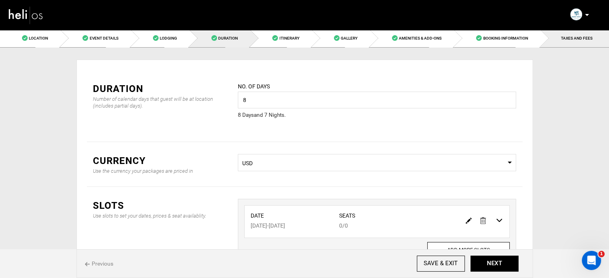
click at [574, 37] on span "TAXES AND FEES" at bounding box center [577, 38] width 32 height 4
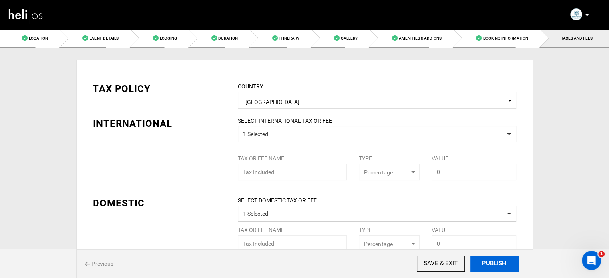
click at [491, 267] on button "PUBLISH" at bounding box center [494, 264] width 48 height 16
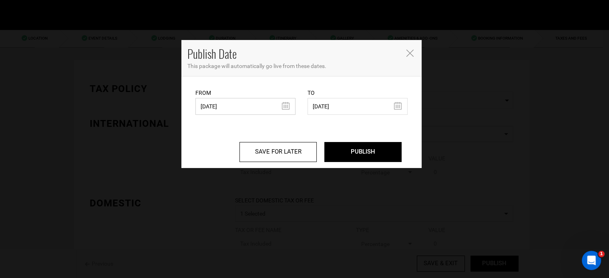
click at [220, 103] on input "09/16/2024" at bounding box center [245, 106] width 100 height 17
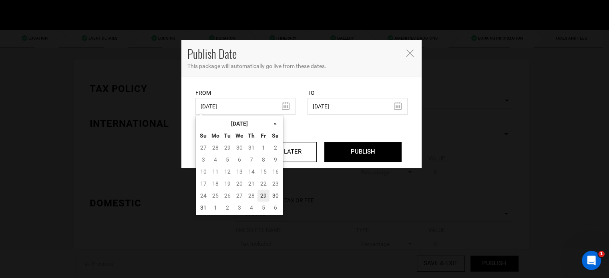
click at [262, 192] on td "29" at bounding box center [263, 196] width 12 height 12
type input "08/29/2025"
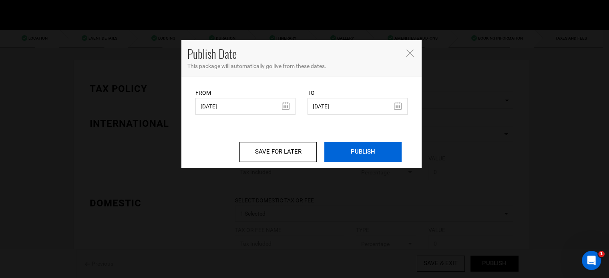
click at [368, 155] on input "PUBLISH" at bounding box center [362, 152] width 77 height 20
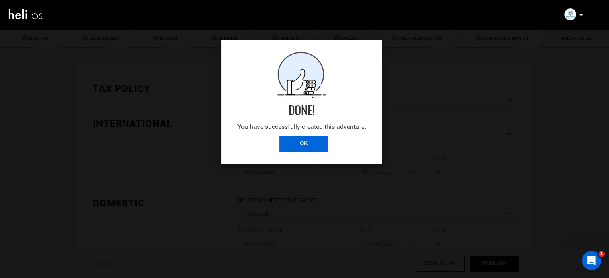
click at [291, 146] on input "OK" at bounding box center [303, 144] width 48 height 16
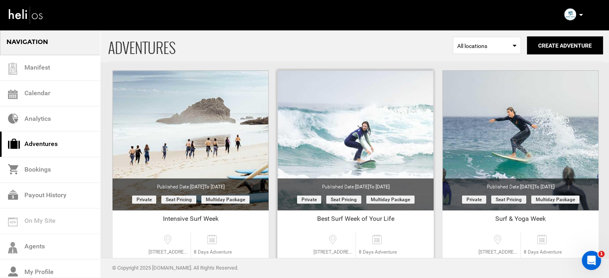
scroll to position [99, 0]
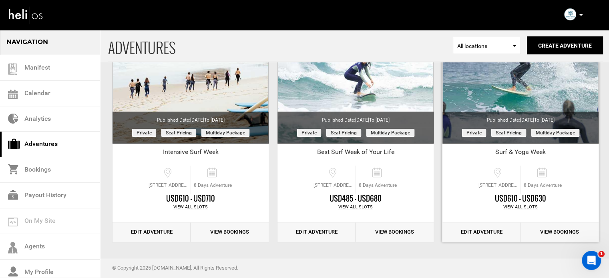
click at [492, 237] on link "Edit Adventure" at bounding box center [481, 233] width 78 height 20
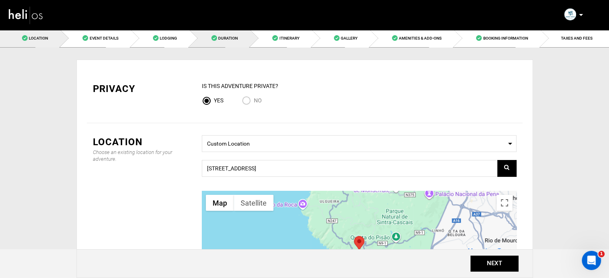
click at [208, 44] on link "Duration" at bounding box center [219, 38] width 61 height 18
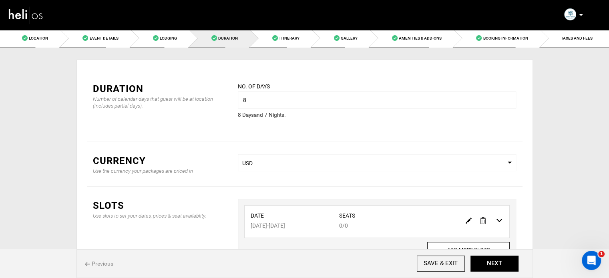
click at [468, 218] on img at bounding box center [469, 221] width 6 height 6
type input "09/30/2025"
type input "10/07/2025"
type input "0"
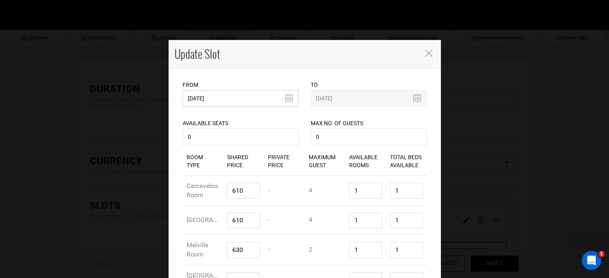
click at [207, 96] on input "09/30/2025" at bounding box center [241, 98] width 116 height 17
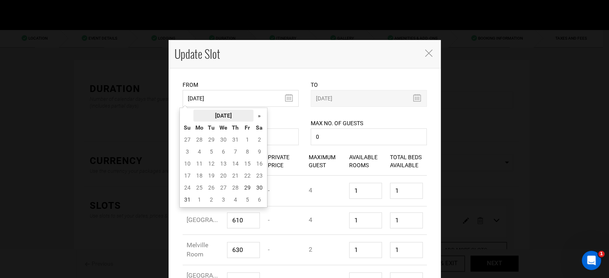
click at [224, 114] on th "August 2025" at bounding box center [223, 116] width 60 height 12
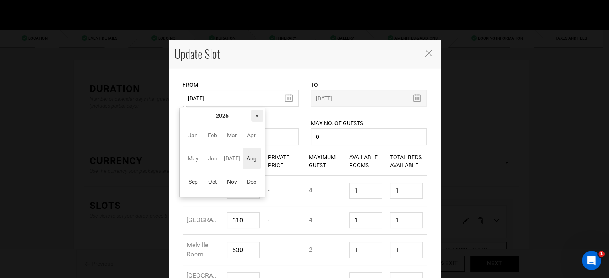
click at [259, 115] on th "»" at bounding box center [257, 116] width 12 height 12
click at [191, 184] on span "Sep" at bounding box center [193, 182] width 18 height 22
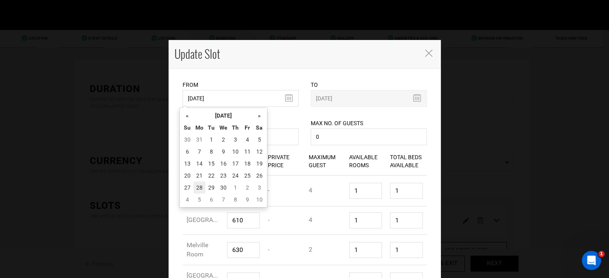
click at [199, 184] on td "28" at bounding box center [199, 188] width 12 height 12
type input "09/28/2026"
type input "10/05/2026"
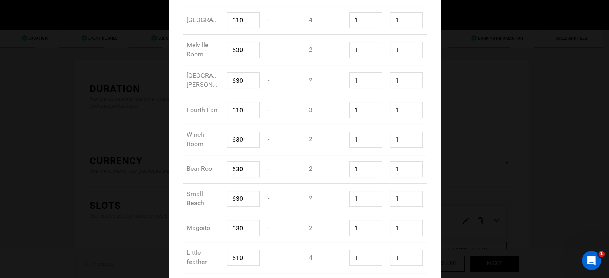
scroll to position [309, 0]
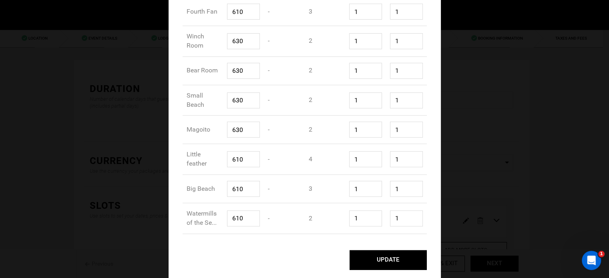
click at [416, 253] on button "UPDATE" at bounding box center [387, 260] width 77 height 20
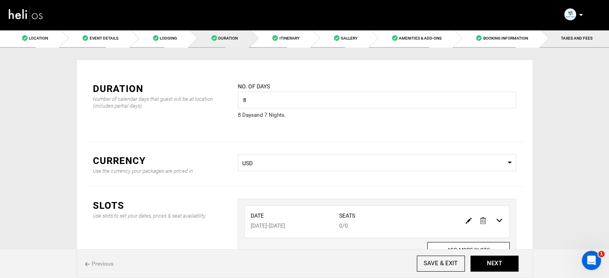
click at [586, 44] on link "TAXES AND FEES" at bounding box center [574, 38] width 68 height 18
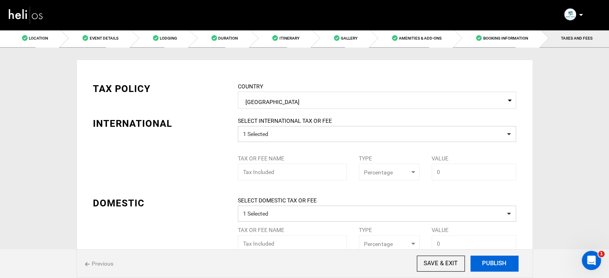
click at [506, 259] on button "PUBLISH" at bounding box center [494, 264] width 48 height 16
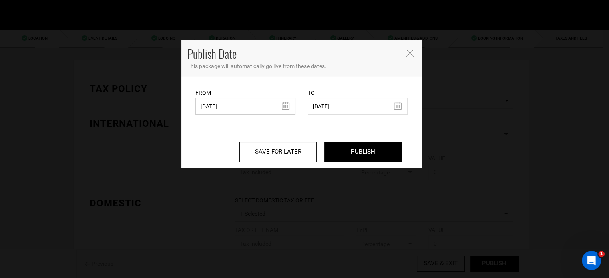
click at [264, 108] on input "09/16/2024" at bounding box center [245, 106] width 100 height 17
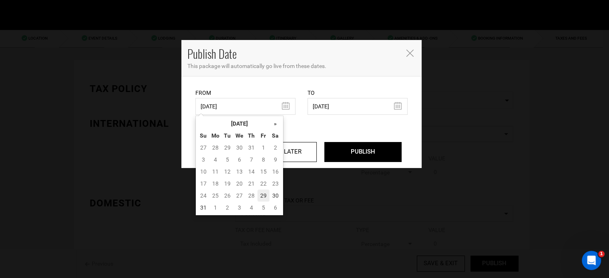
click at [261, 193] on td "29" at bounding box center [263, 196] width 12 height 12
type input "08/29/2025"
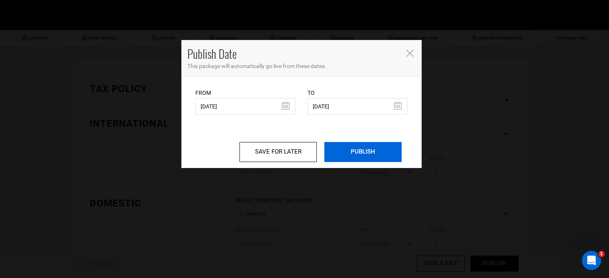
click at [364, 147] on input "PUBLISH" at bounding box center [362, 152] width 77 height 20
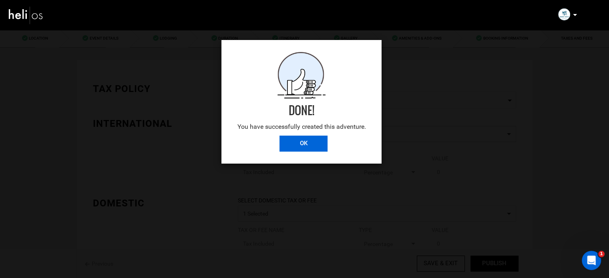
click at [311, 149] on input "OK" at bounding box center [303, 144] width 48 height 16
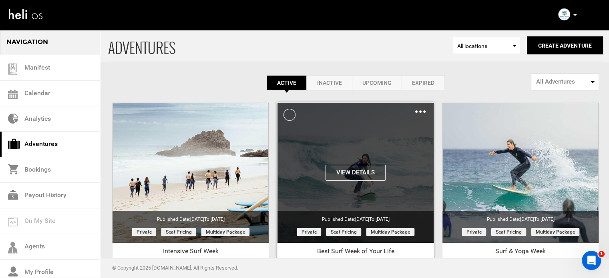
scroll to position [99, 0]
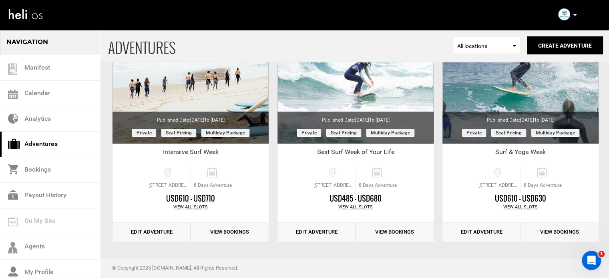
click at [574, 12] on p at bounding box center [574, 14] width 5 height 9
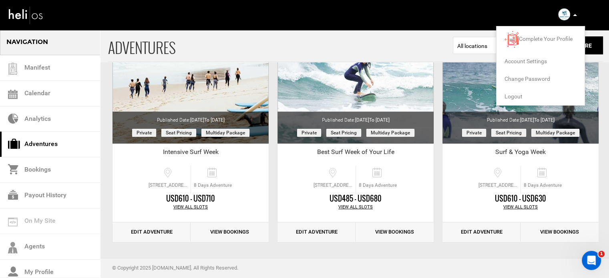
click at [512, 99] on span "Logout" at bounding box center [513, 96] width 18 height 6
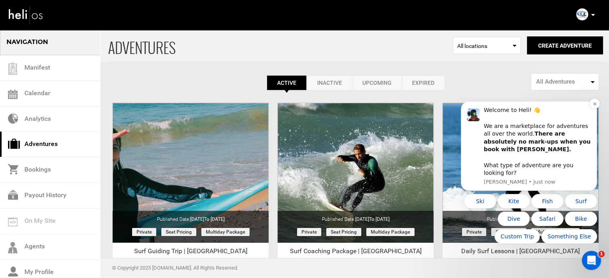
click at [587, 110] on div "Welcome to Heli! 👋 We are a marketplace for adventures all over the world. Ther…" at bounding box center [529, 146] width 136 height 90
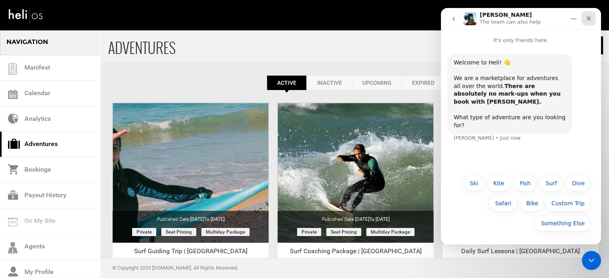
click at [590, 20] on icon "Close" at bounding box center [588, 18] width 6 height 6
